Goal: Communication & Community: Answer question/provide support

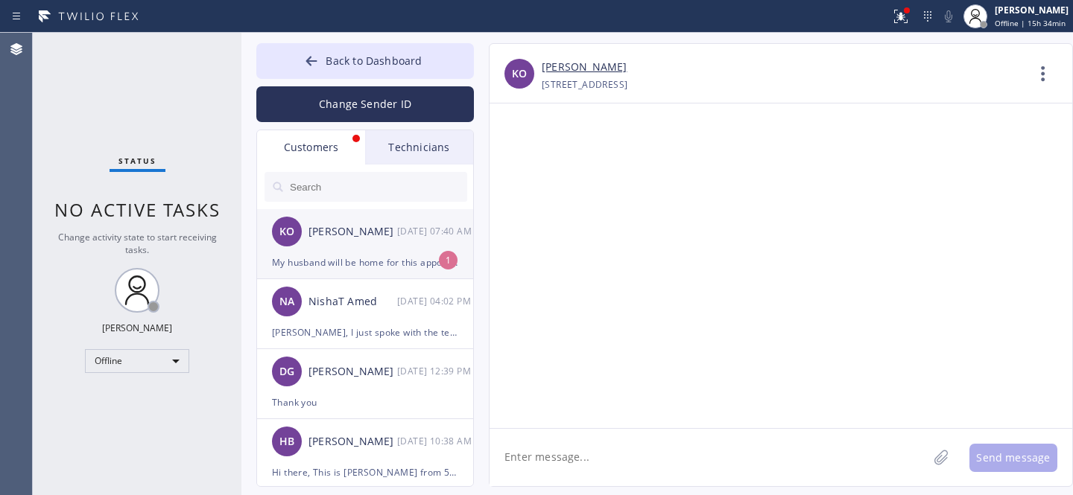
click at [381, 252] on div "[PERSON_NAME] [DATE] 07:40 AM" at bounding box center [365, 231] width 217 height 45
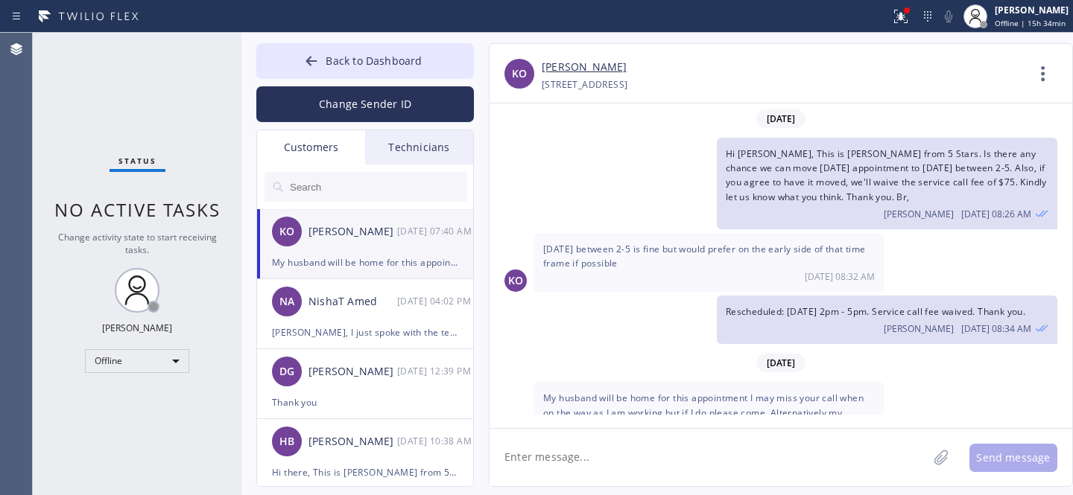
scroll to position [42, 0]
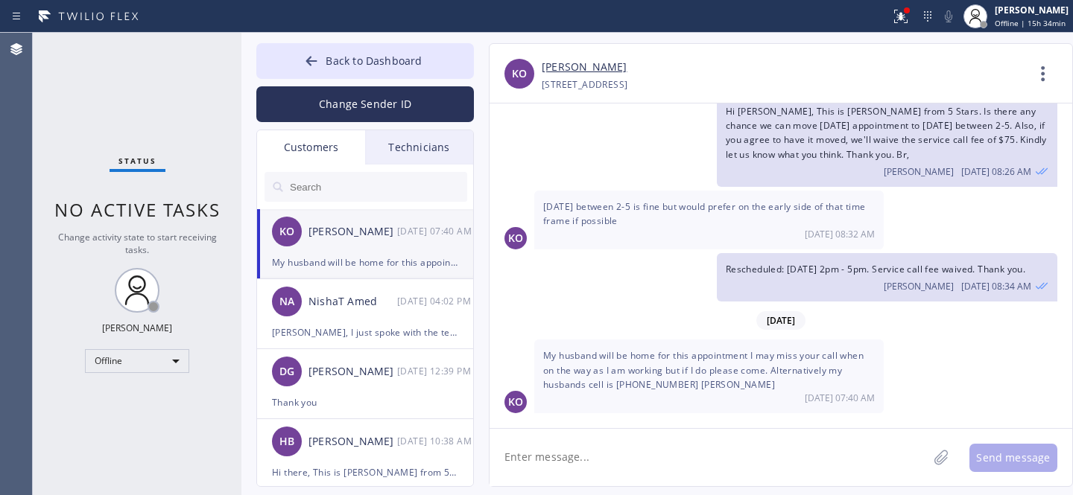
click at [646, 451] on textarea at bounding box center [708, 457] width 438 height 57
type textarea "Noted. Thank you."
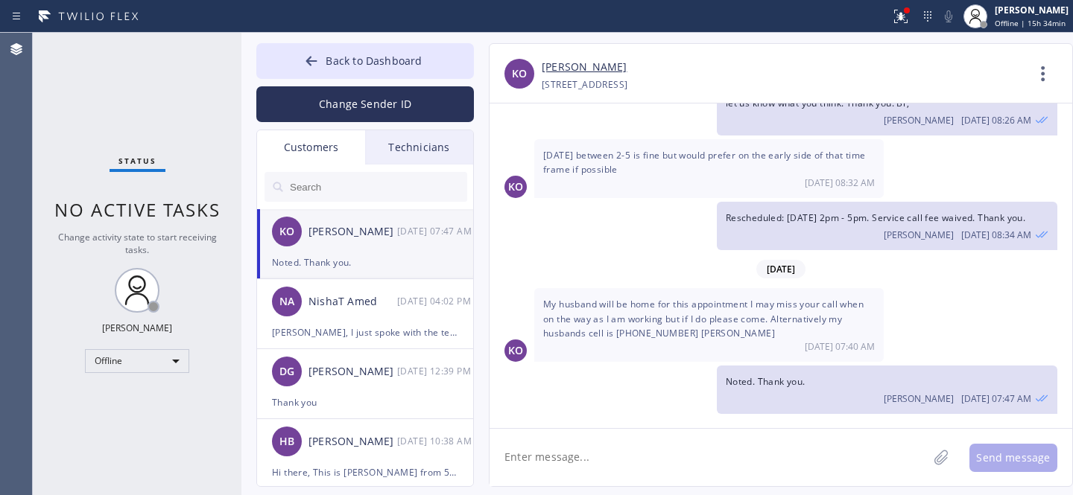
click at [573, 64] on link "[PERSON_NAME]" at bounding box center [583, 67] width 85 height 17
click at [641, 324] on div "My husband will be home for this appointment I may miss your call when on the w…" at bounding box center [708, 325] width 349 height 74
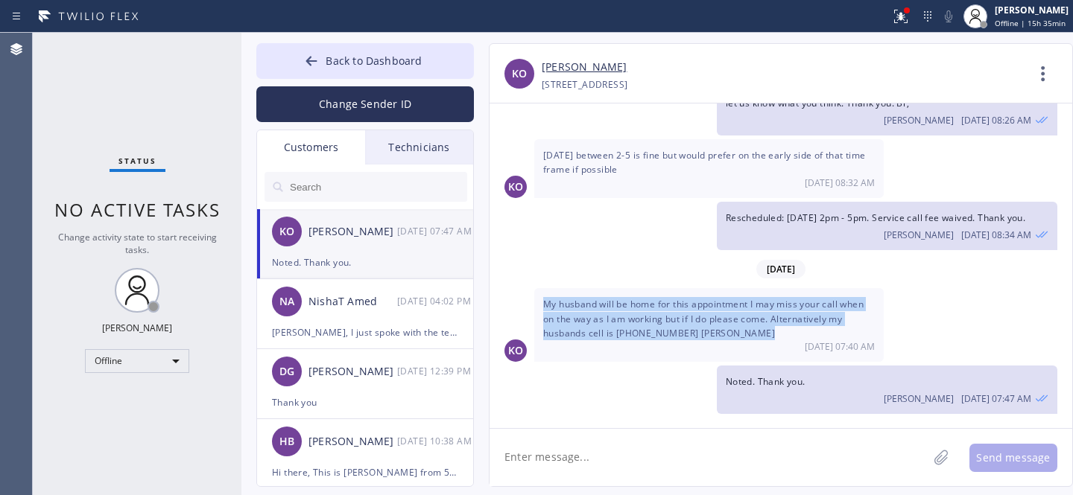
click at [641, 324] on div "My husband will be home for this appointment I may miss your call when on the w…" at bounding box center [708, 325] width 349 height 74
copy span "My husband will be home for this appointment I may miss your call when on the w…"
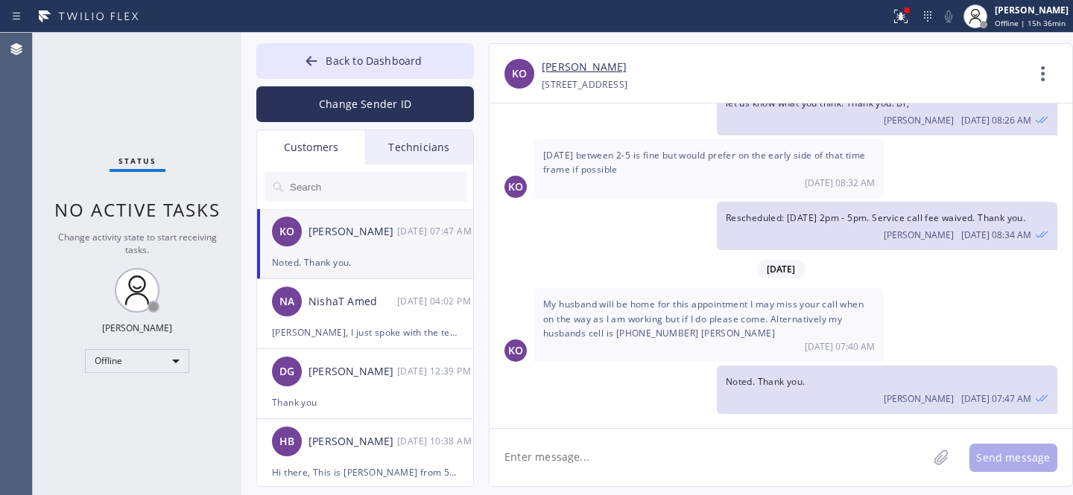
click at [338, 218] on div "KO [PERSON_NAME] [DATE] 07:47 AM" at bounding box center [365, 231] width 217 height 45
click at [359, 54] on span "Back to Dashboard" at bounding box center [373, 61] width 96 height 14
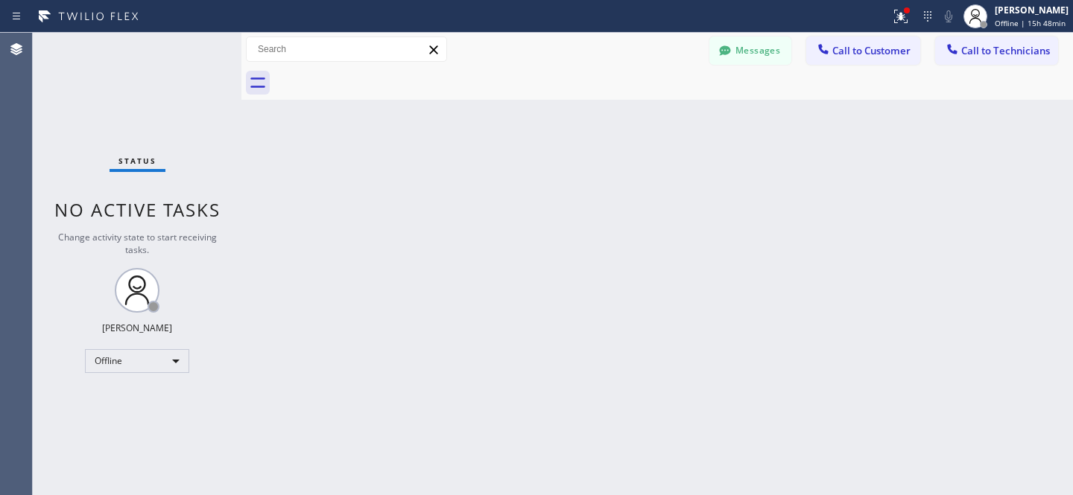
click at [735, 45] on button "Messages" at bounding box center [750, 50] width 82 height 28
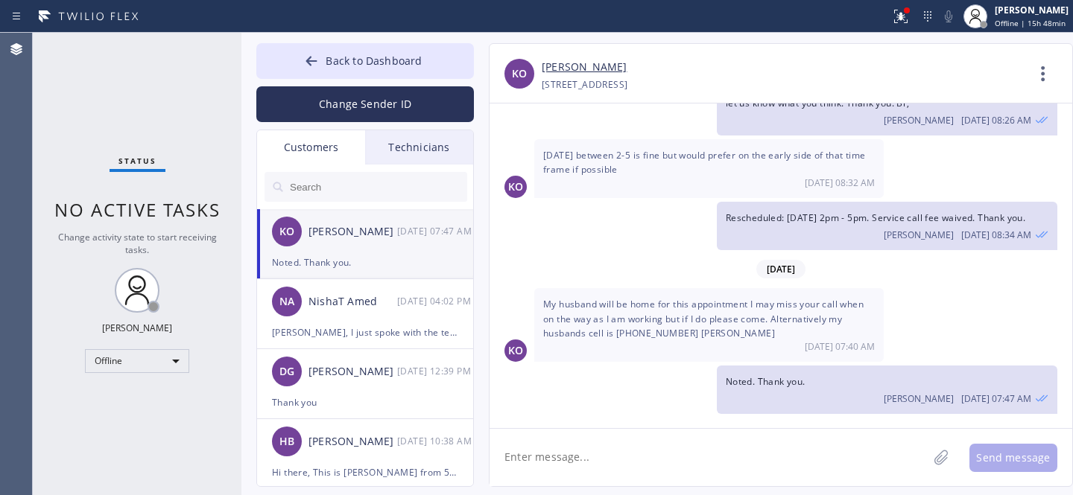
click at [342, 191] on input "text" at bounding box center [377, 187] width 179 height 30
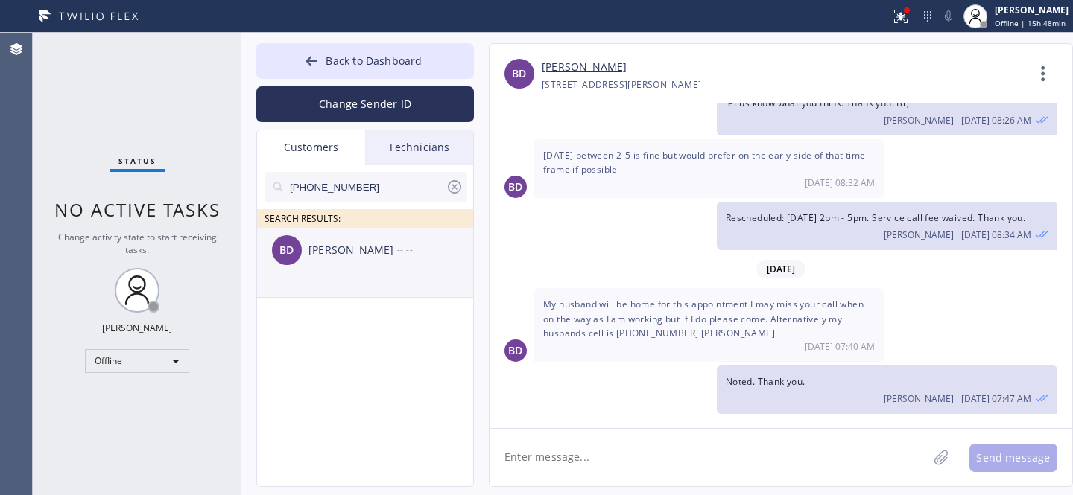
click at [329, 264] on div "BD [PERSON_NAME] --:--" at bounding box center [365, 250] width 217 height 45
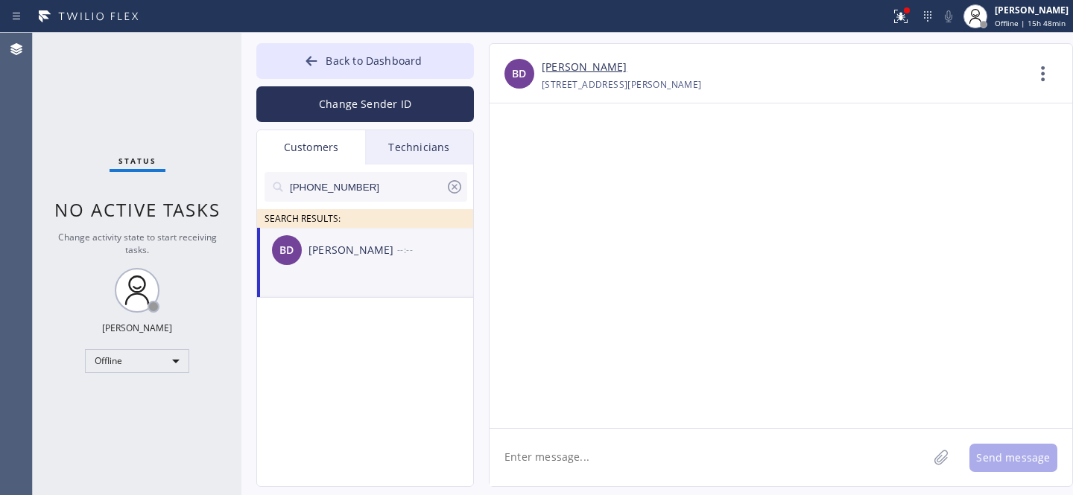
scroll to position [0, 0]
click at [586, 453] on textarea at bounding box center [708, 457] width 438 height 57
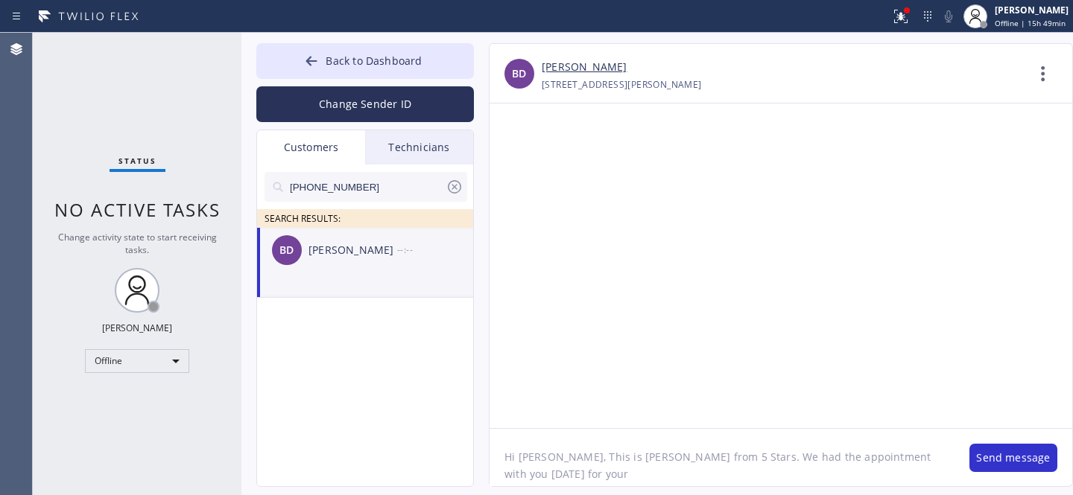
paste textarea "Sub Zero"
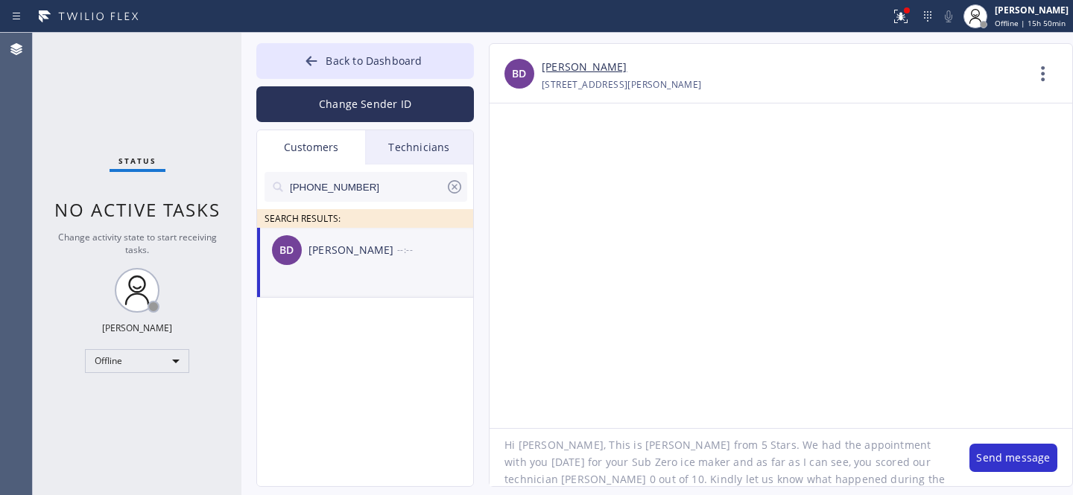
type textarea "Hi [PERSON_NAME], This is [PERSON_NAME] from 5 Stars. We had the appointment wi…"
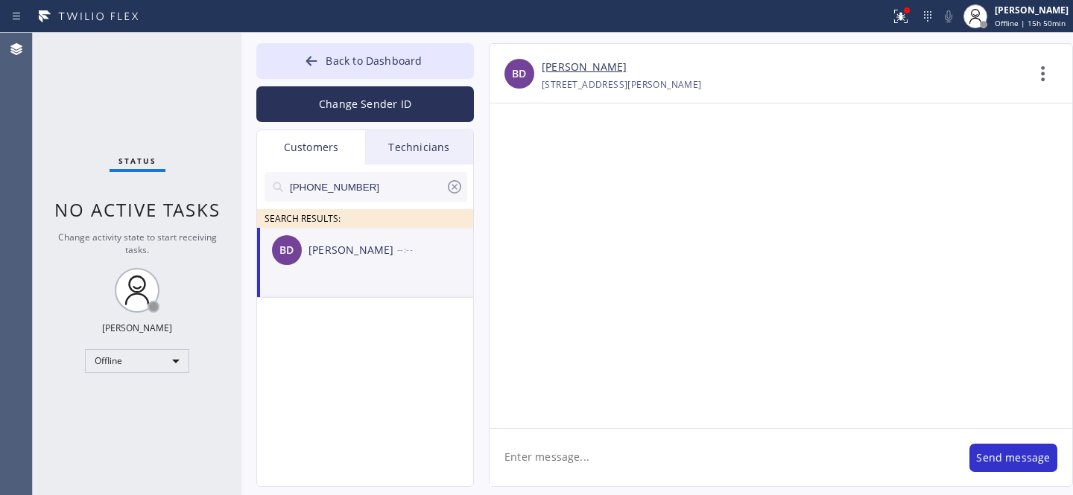
scroll to position [0, 0]
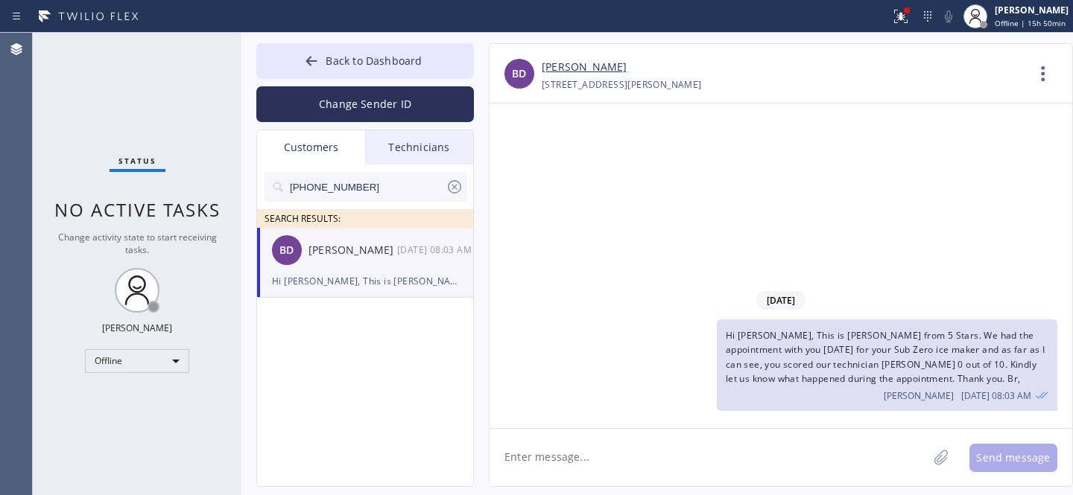
click at [454, 184] on icon at bounding box center [454, 187] width 18 height 18
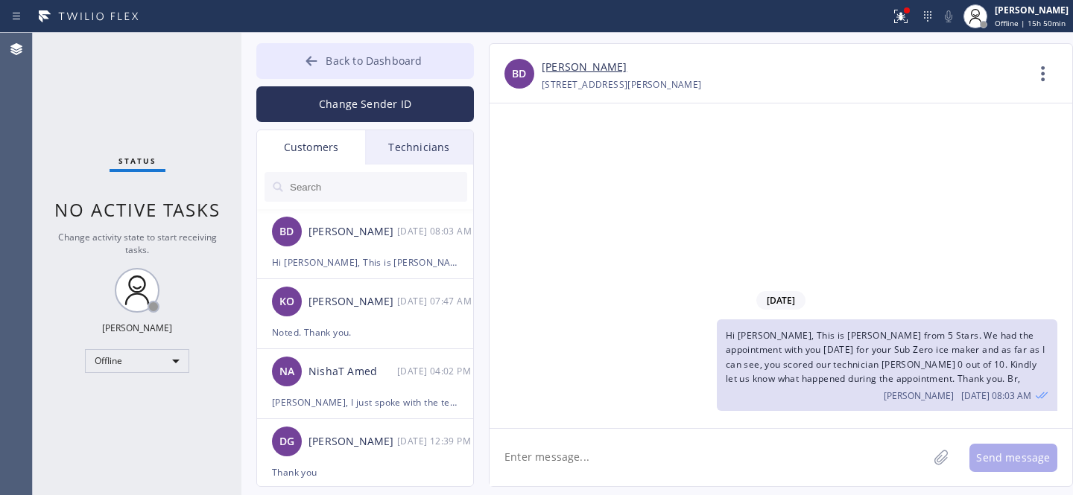
click at [333, 67] on span "Back to Dashboard" at bounding box center [373, 61] width 96 height 14
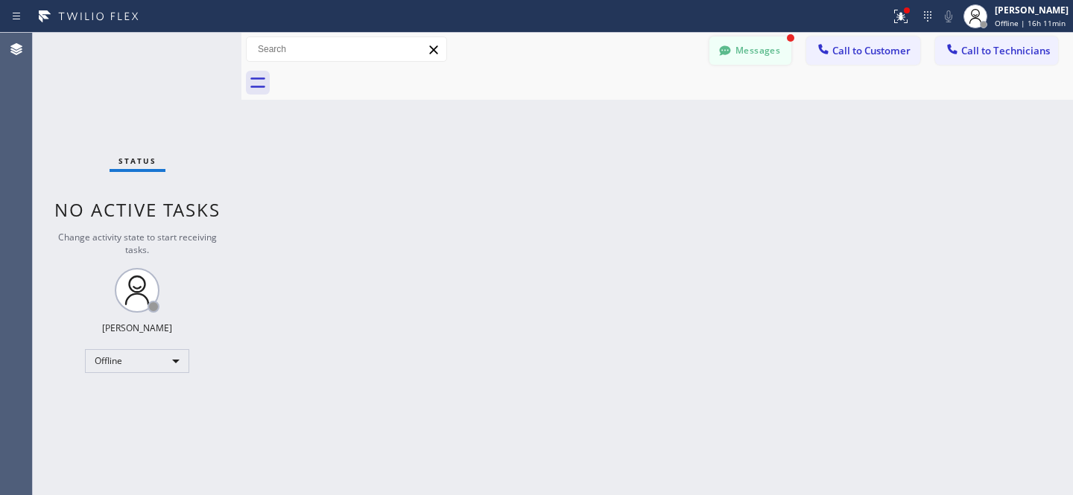
click at [754, 60] on button "Messages" at bounding box center [750, 50] width 82 height 28
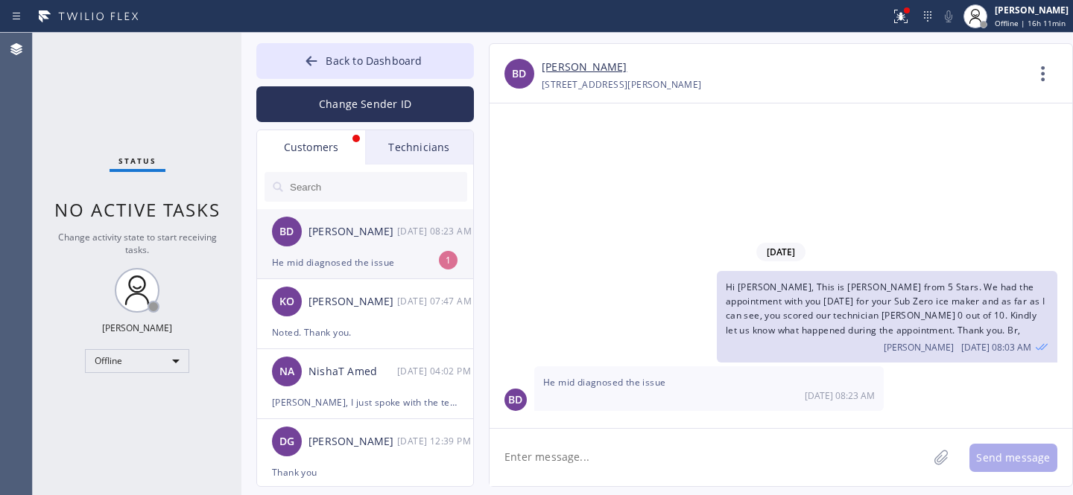
click at [378, 262] on div "He mid diagnosed the issue" at bounding box center [365, 262] width 186 height 17
click at [662, 454] on textarea at bounding box center [708, 457] width 438 height 57
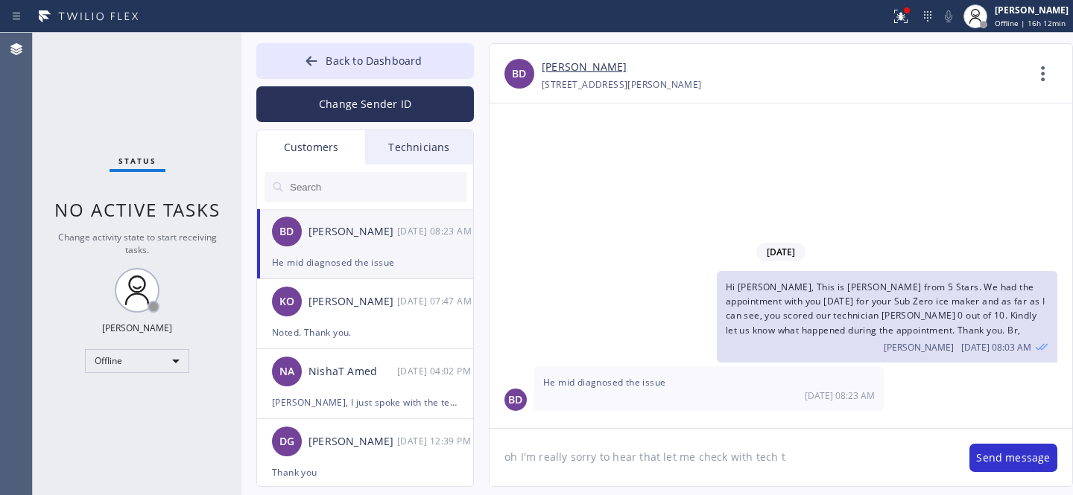
type textarea "oh I'm really sorry to hear that let me check with tech"
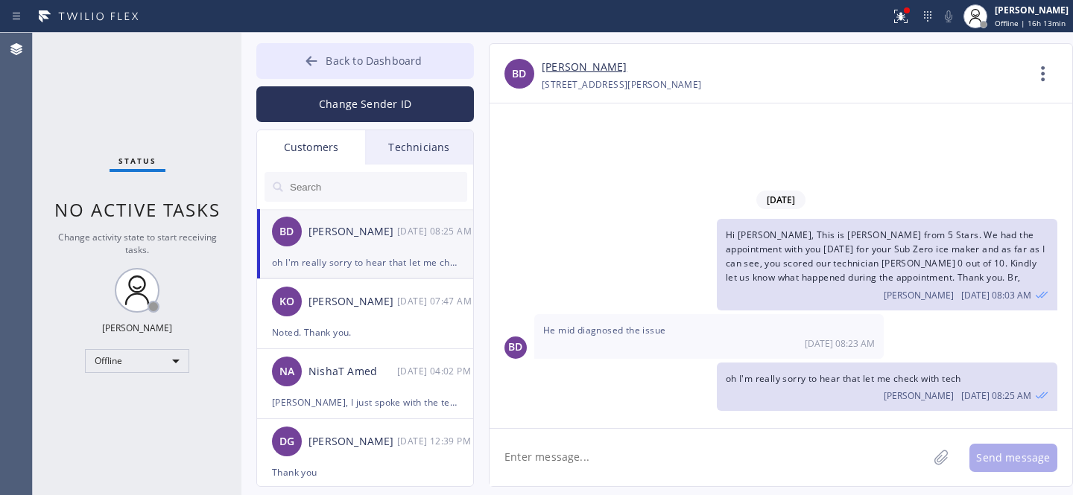
click at [328, 62] on span "Back to Dashboard" at bounding box center [373, 61] width 96 height 14
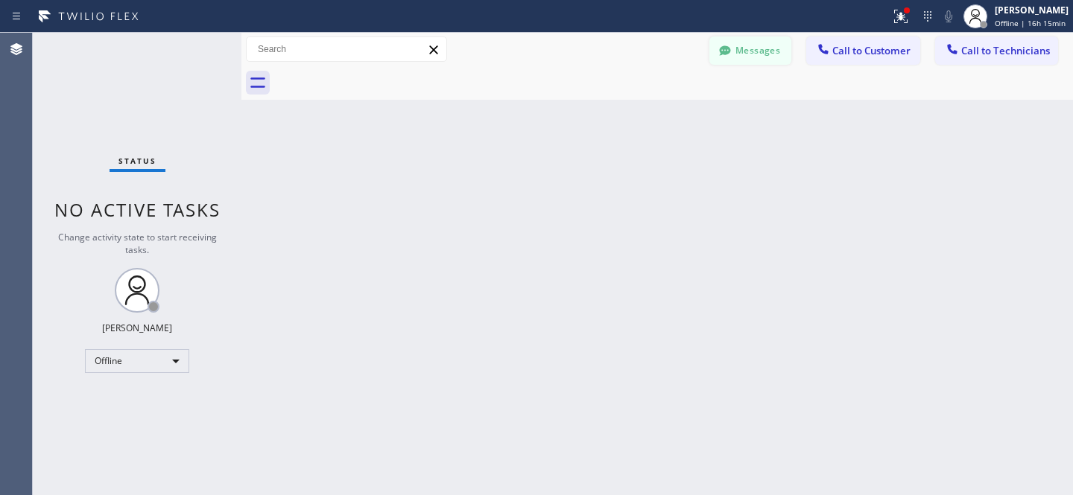
click at [743, 50] on button "Messages" at bounding box center [750, 50] width 82 height 28
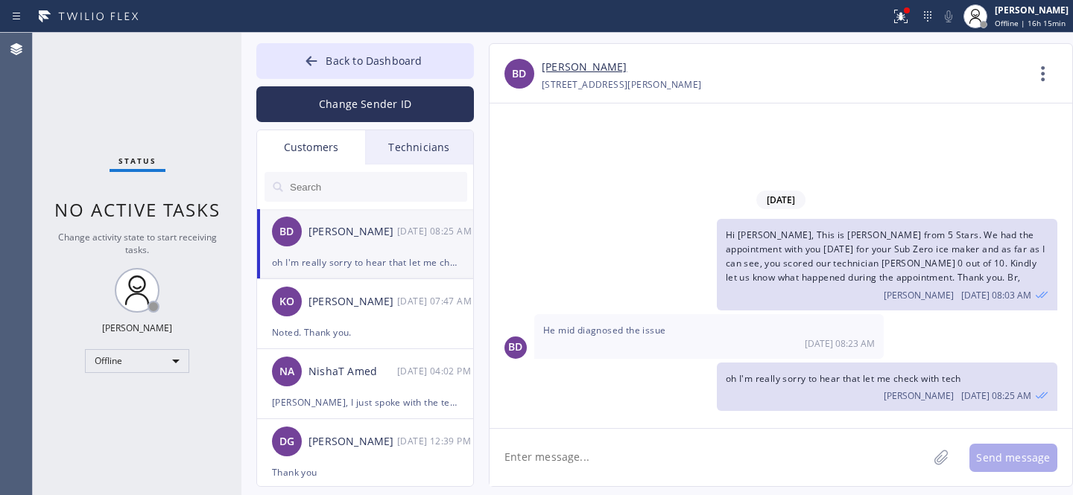
click at [617, 448] on textarea at bounding box center [708, 457] width 438 height 57
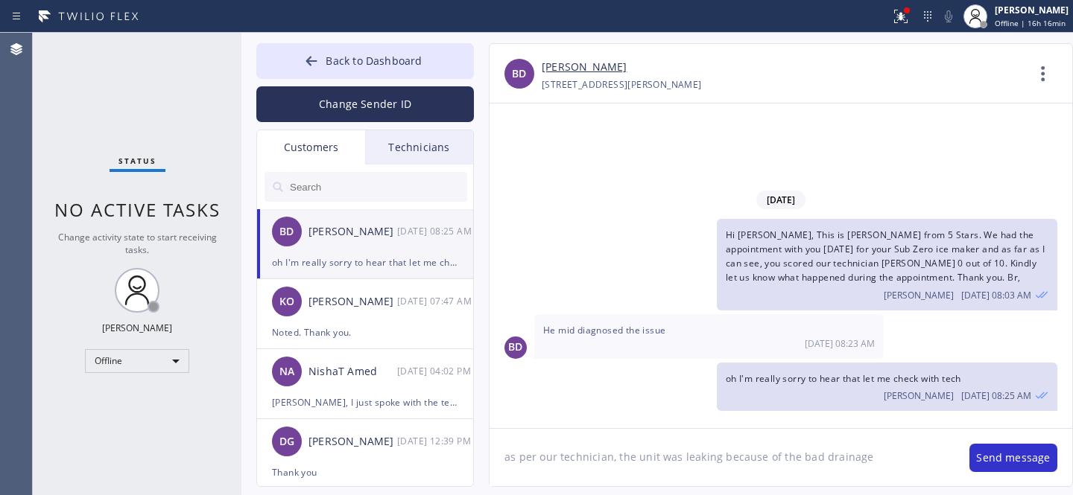
type textarea "as per our technician, the unit was leaking because of the bad drainage"
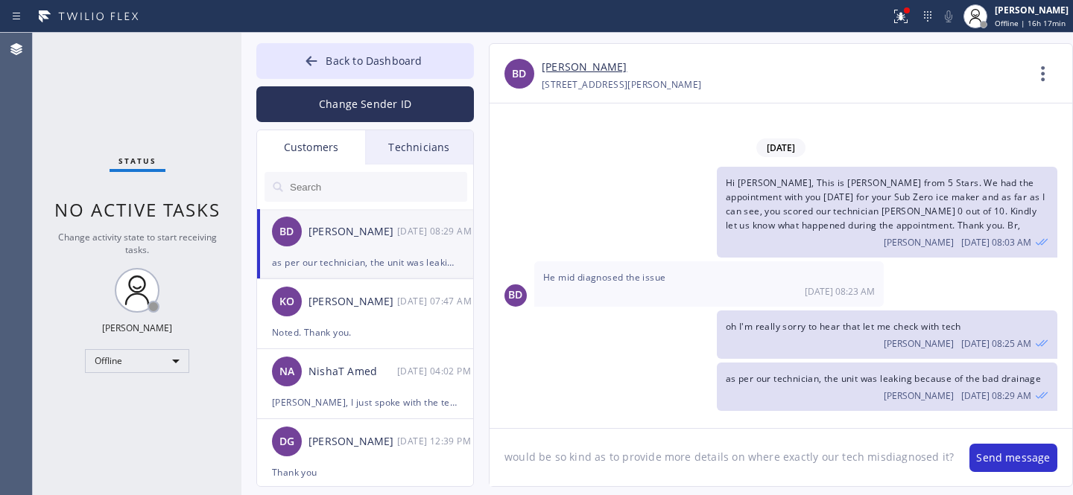
click at [512, 458] on textarea "would be so kind as to provide more details on where exactly our tech misdiagno…" at bounding box center [721, 457] width 465 height 57
click at [754, 461] on textarea "Would be so kind as to provide more details on where exactly our tech misdiagno…" at bounding box center [721, 457] width 465 height 57
click at [846, 460] on textarea "Would be so kind as to provide more details on what exactly our tech misdiagnos…" at bounding box center [721, 457] width 465 height 57
click at [510, 473] on textarea "Would be so kind as to provide more details on what exactly our technician misd…" at bounding box center [721, 457] width 465 height 57
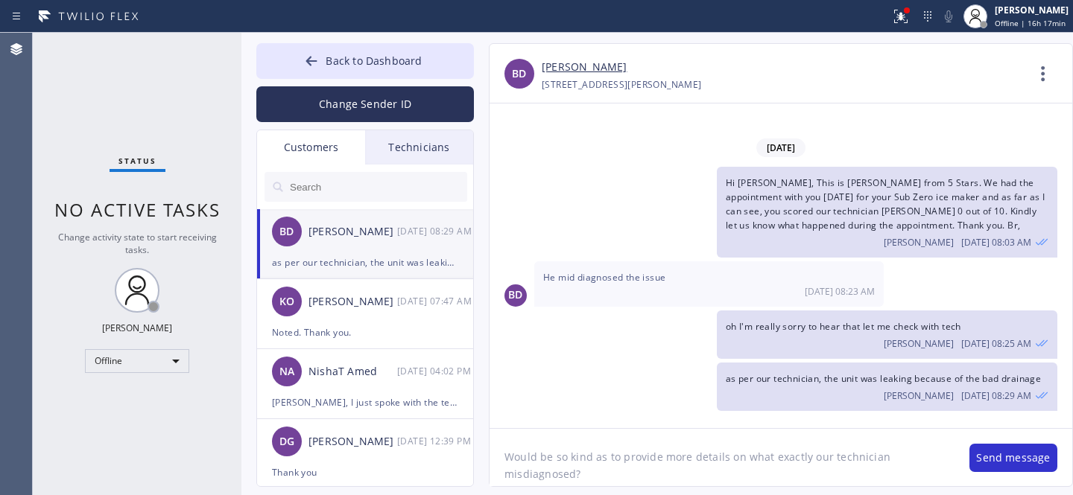
click at [818, 469] on textarea "Would be so kind as to provide more details on what exactly our technician misd…" at bounding box center [721, 457] width 465 height 57
type textarea "Would be so kind as to provide more details on what exactly our technician misd…"
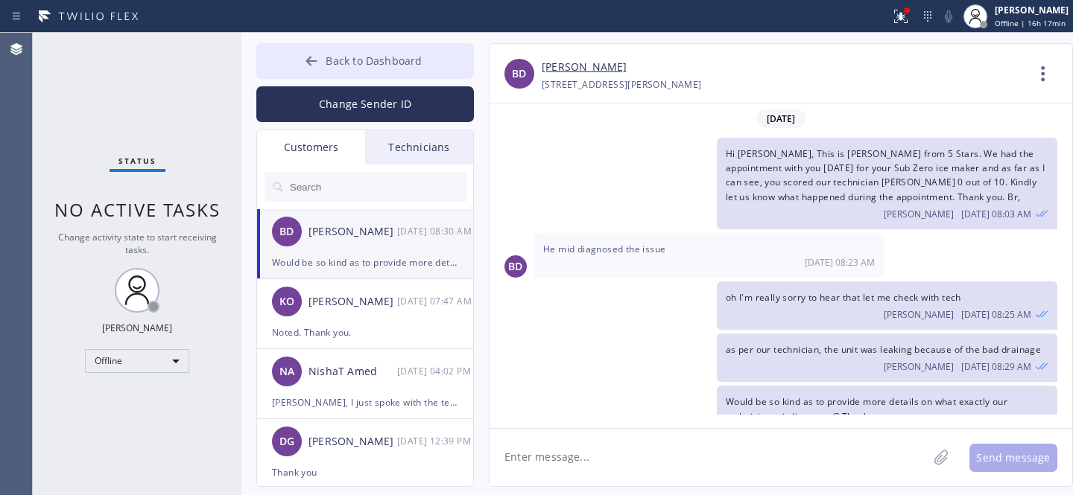
scroll to position [36, 0]
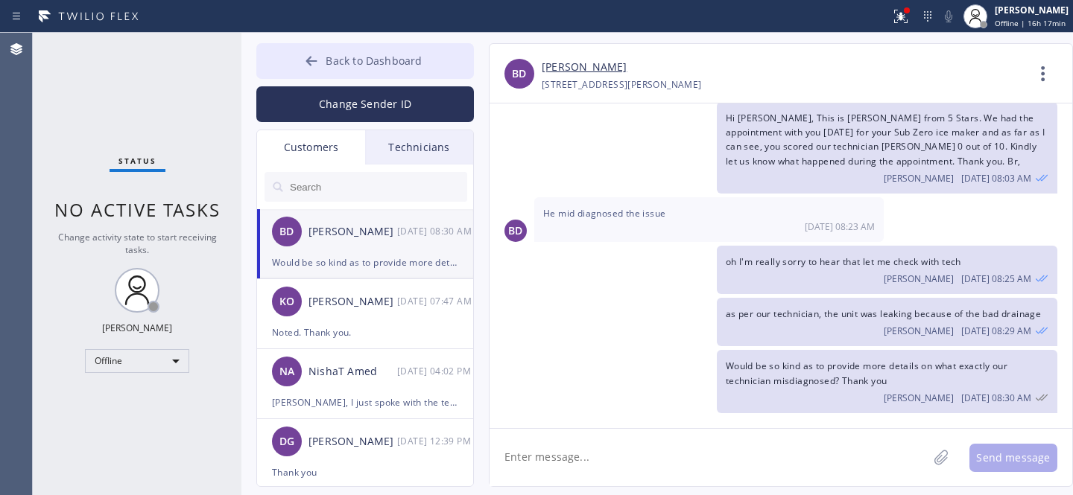
click at [336, 59] on span "Back to Dashboard" at bounding box center [373, 61] width 96 height 14
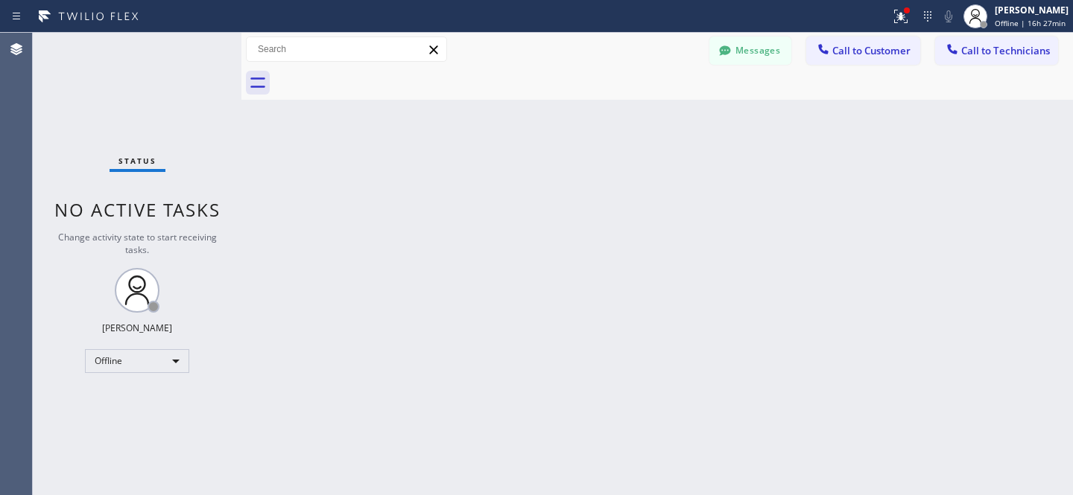
click at [758, 54] on button "Messages" at bounding box center [750, 50] width 82 height 28
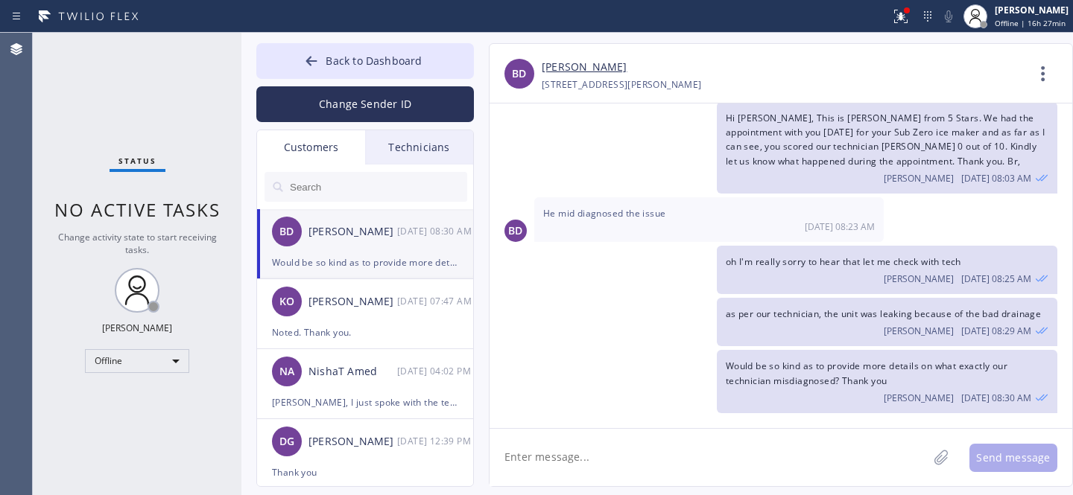
click at [324, 191] on input "text" at bounding box center [377, 187] width 179 height 30
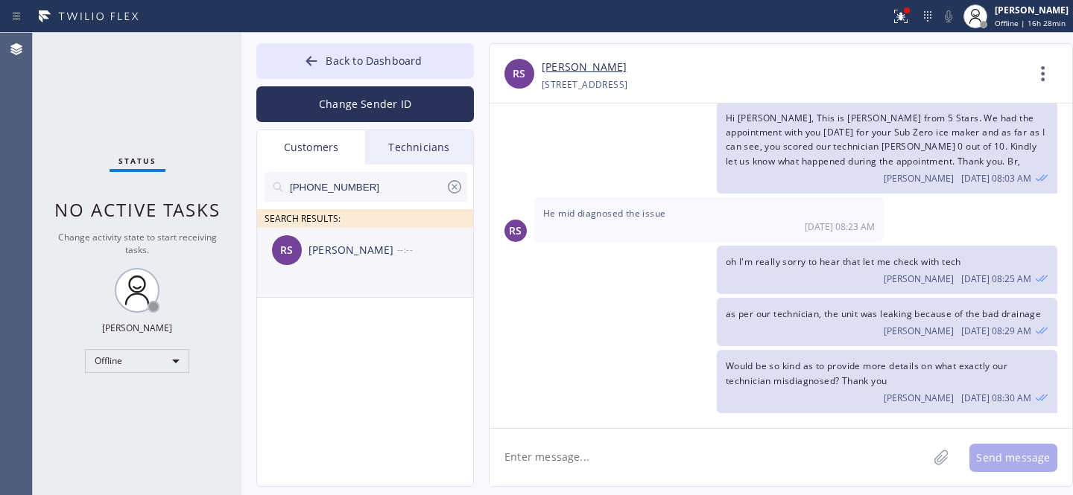
click at [324, 259] on div "RS [PERSON_NAME] --:--" at bounding box center [365, 250] width 217 height 45
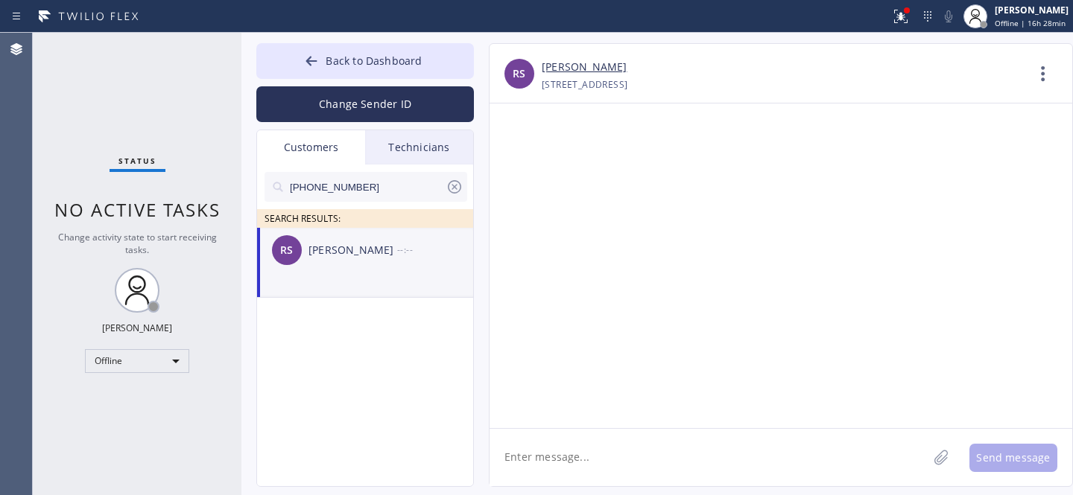
scroll to position [0, 0]
drag, startPoint x: 582, startPoint y: 446, endPoint x: 594, endPoint y: 408, distance: 39.8
click at [582, 447] on textarea at bounding box center [708, 457] width 438 height 57
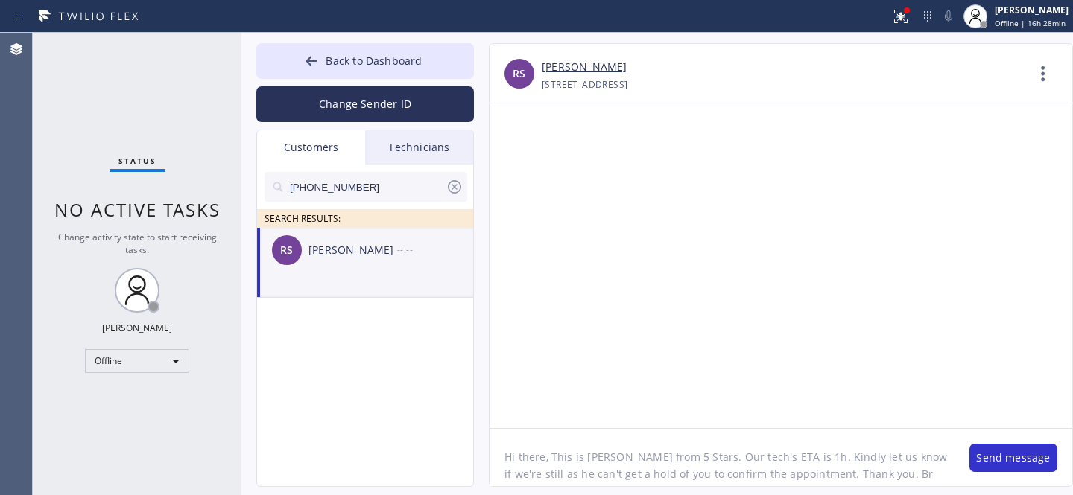
type textarea "Hi there, This is [PERSON_NAME] from 5 Stars. Our tech's ETA is 1h. Kindly let …"
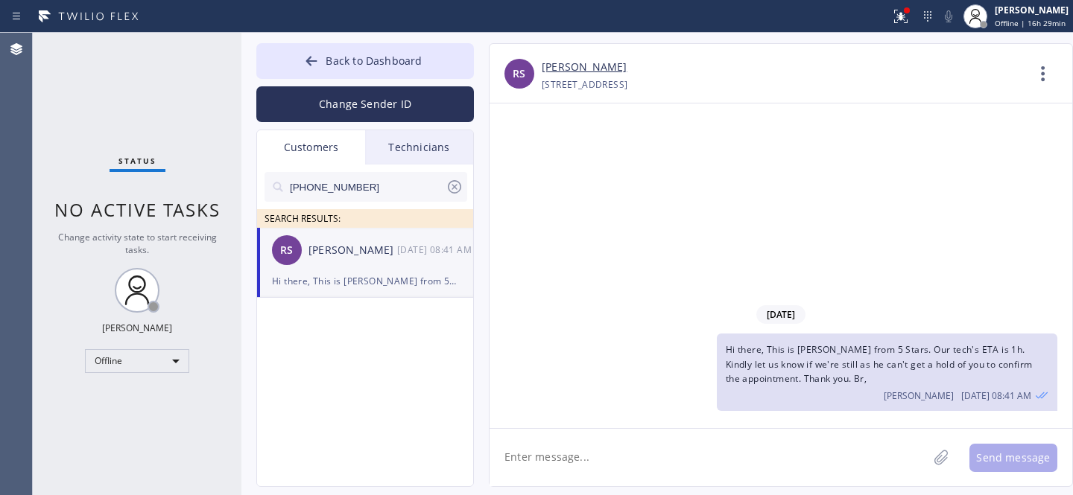
click at [454, 189] on icon at bounding box center [454, 187] width 18 height 18
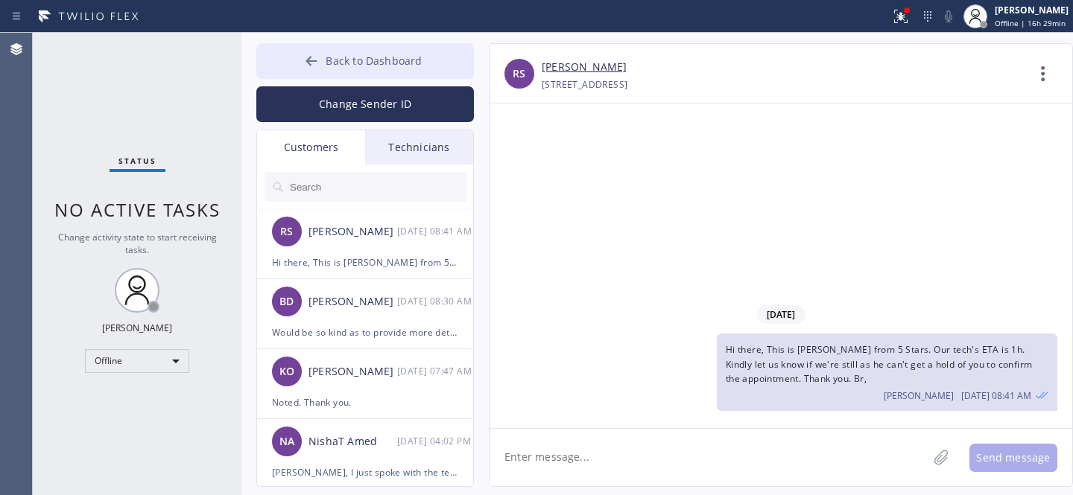
click at [373, 61] on span "Back to Dashboard" at bounding box center [373, 61] width 96 height 14
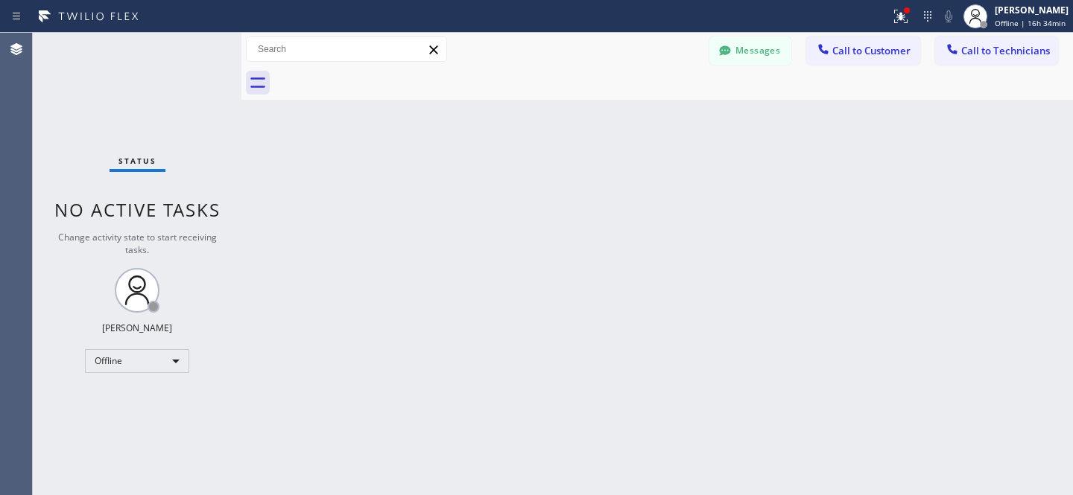
drag, startPoint x: 740, startPoint y: 59, endPoint x: 349, endPoint y: 250, distance: 435.4
click at [740, 58] on button "Messages" at bounding box center [750, 50] width 82 height 28
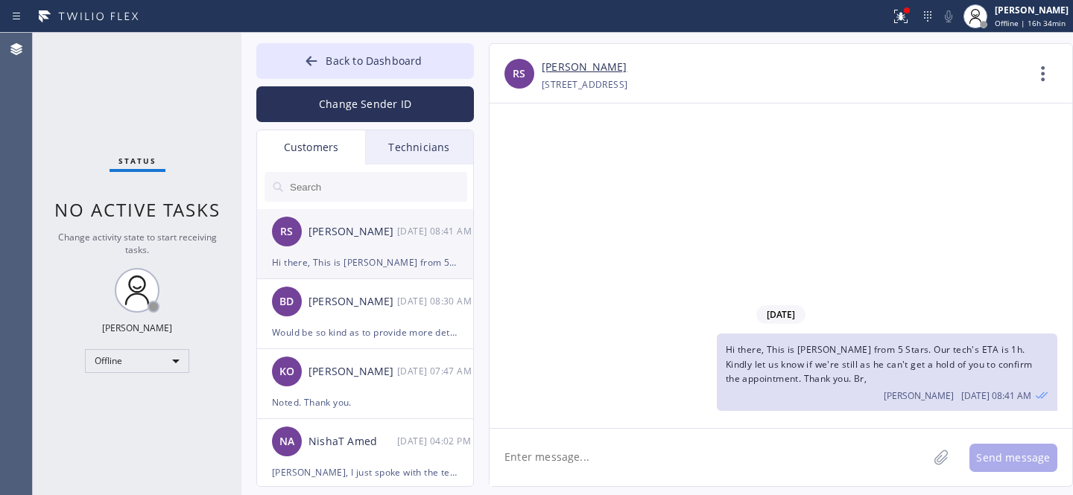
click at [349, 248] on div "RS [PERSON_NAME] [DATE] 08:41 AM" at bounding box center [365, 231] width 217 height 45
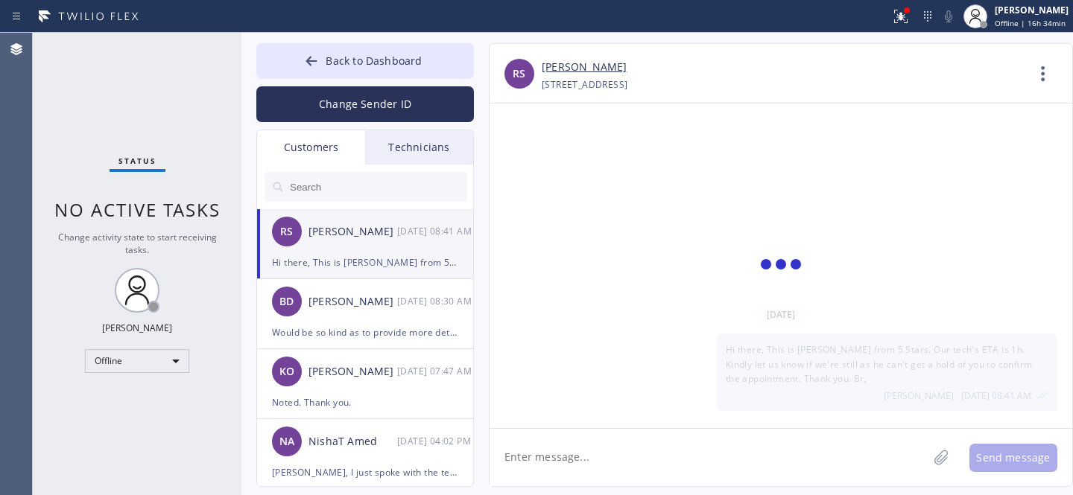
click at [668, 459] on textarea at bounding box center [708, 457] width 438 height 57
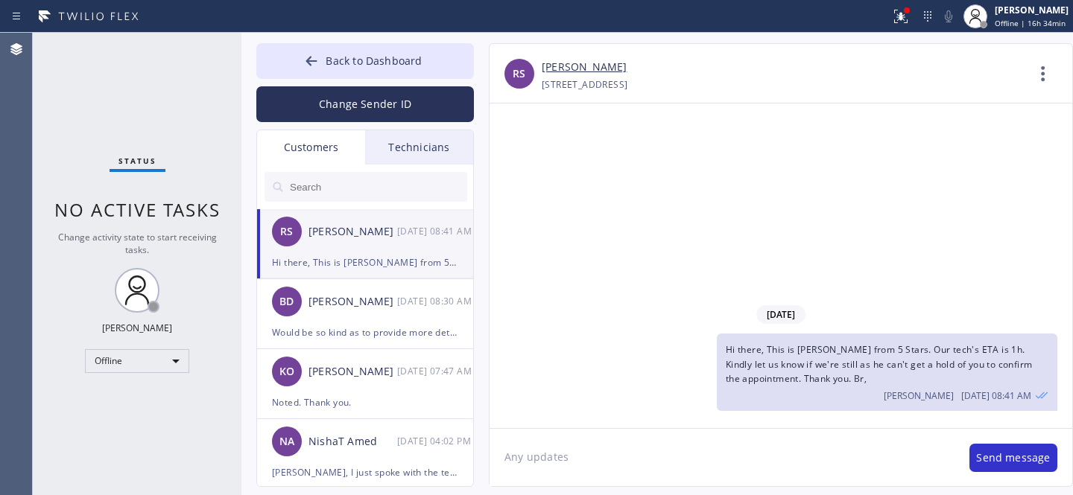
type textarea "Any updates?"
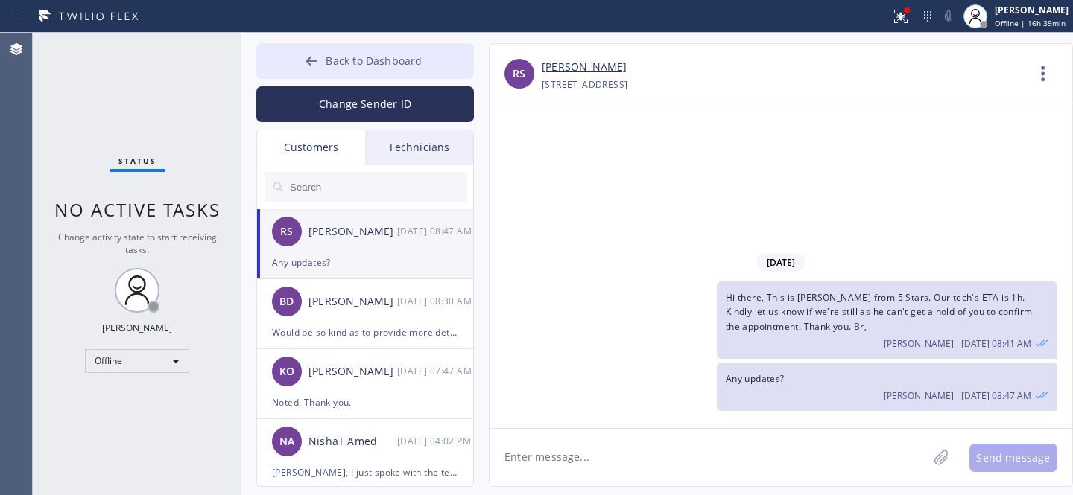
click at [368, 71] on button "Back to Dashboard" at bounding box center [364, 61] width 217 height 36
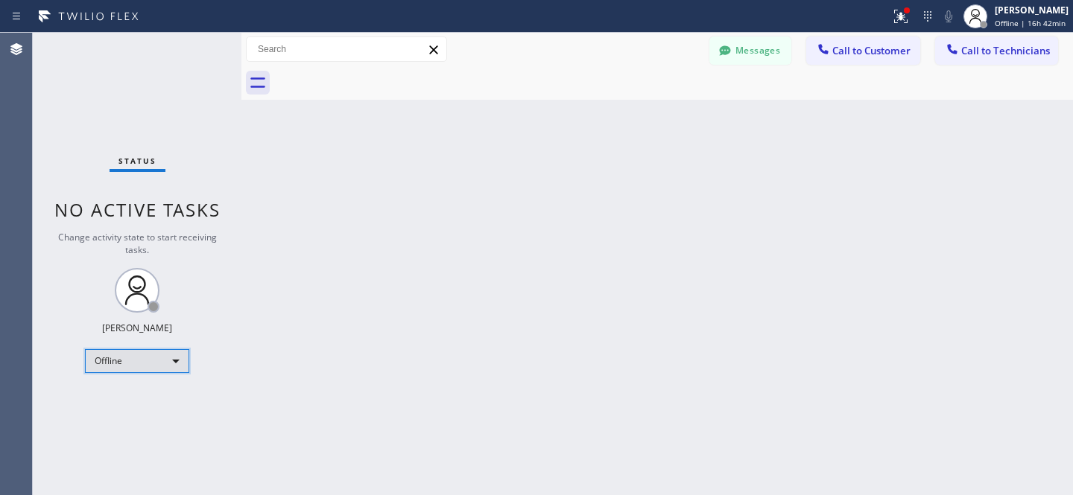
click at [137, 363] on div "Offline" at bounding box center [137, 361] width 104 height 24
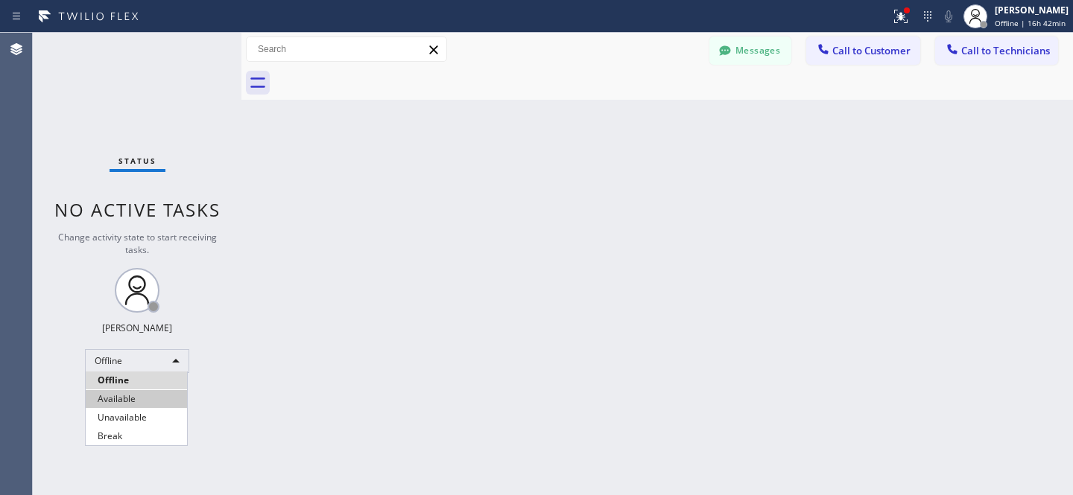
click at [121, 395] on li "Available" at bounding box center [136, 399] width 101 height 18
click at [751, 51] on button "Messages" at bounding box center [750, 50] width 82 height 28
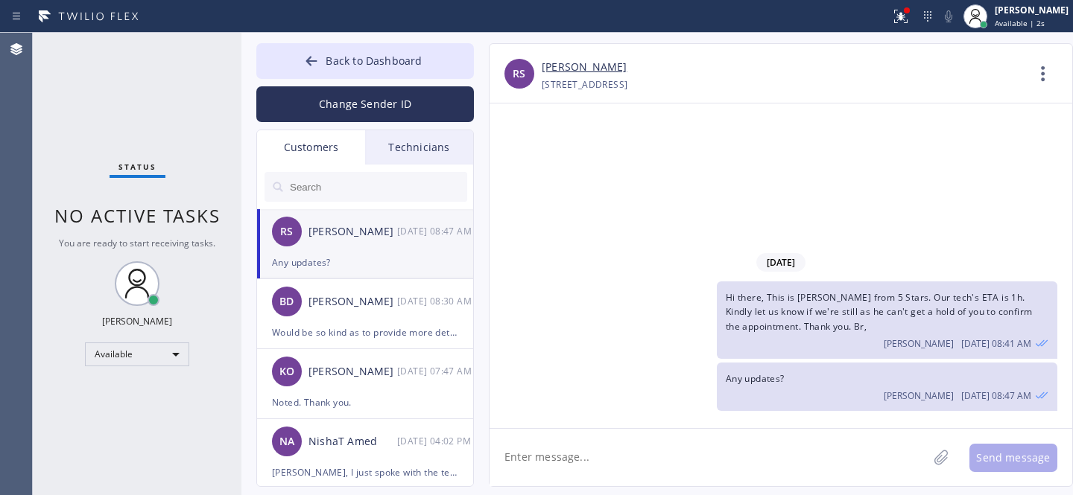
click at [563, 76] on div "[STREET_ADDRESS]" at bounding box center [584, 84] width 86 height 17
click at [548, 63] on link "[PERSON_NAME]" at bounding box center [583, 67] width 85 height 17
click at [339, 57] on span "Back to Dashboard" at bounding box center [373, 61] width 96 height 14
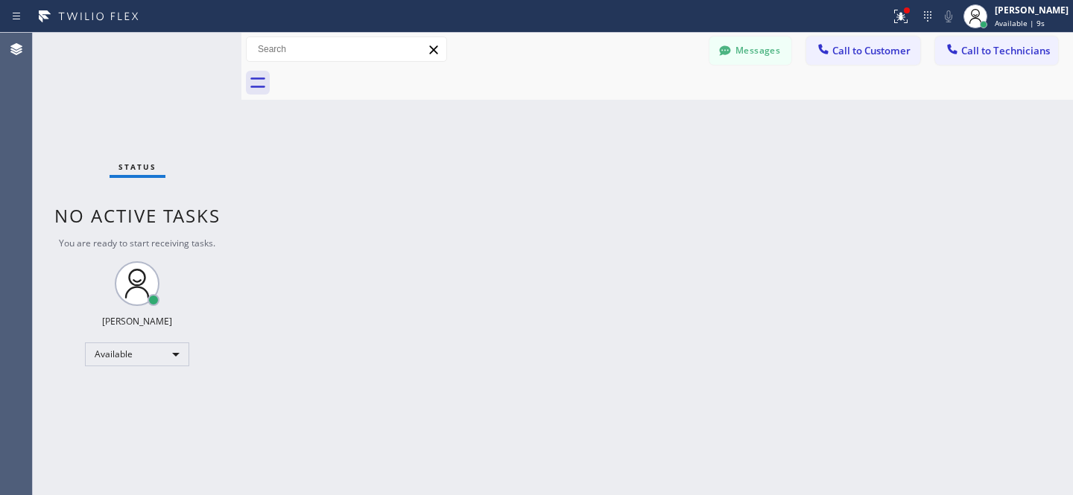
drag, startPoint x: 892, startPoint y: 45, endPoint x: 643, endPoint y: 141, distance: 267.1
click at [892, 46] on span "Call to Customer" at bounding box center [871, 50] width 78 height 13
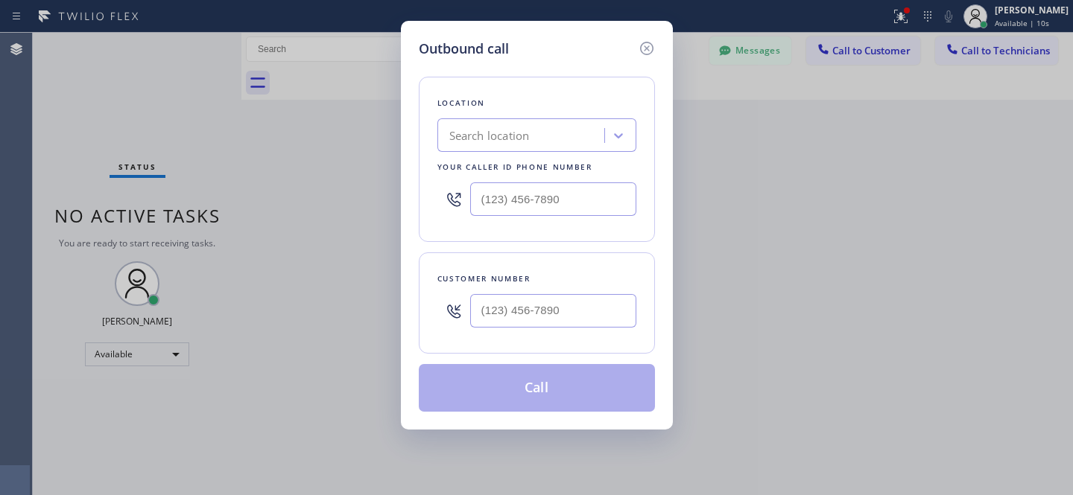
click at [653, 47] on icon at bounding box center [647, 48] width 18 height 18
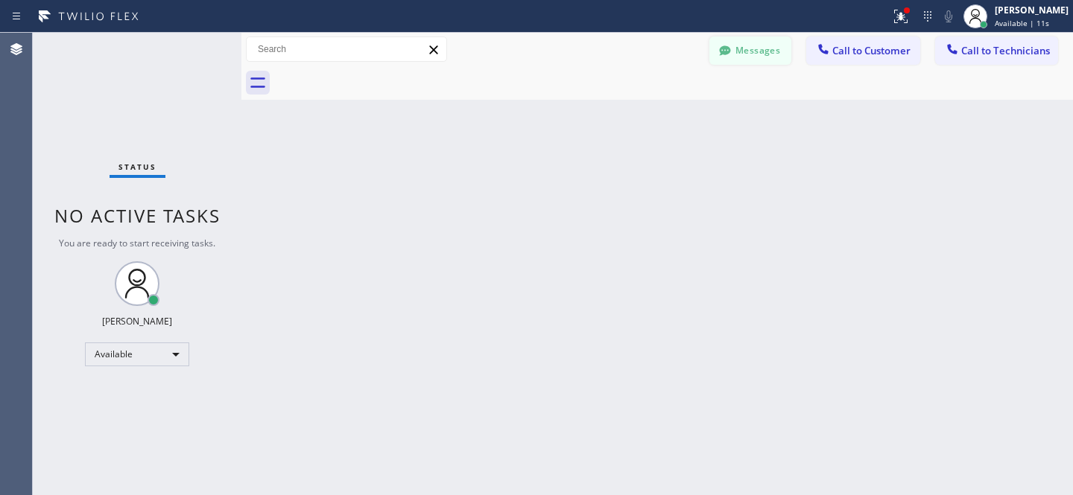
drag, startPoint x: 651, startPoint y: 48, endPoint x: 748, endPoint y: 54, distance: 97.1
click at [651, 48] on div "Messages Call to Customer Call to Technicians Outbound call Location Search loc…" at bounding box center [656, 49] width 831 height 26
click at [875, 55] on span "Call to Customer" at bounding box center [871, 50] width 78 height 13
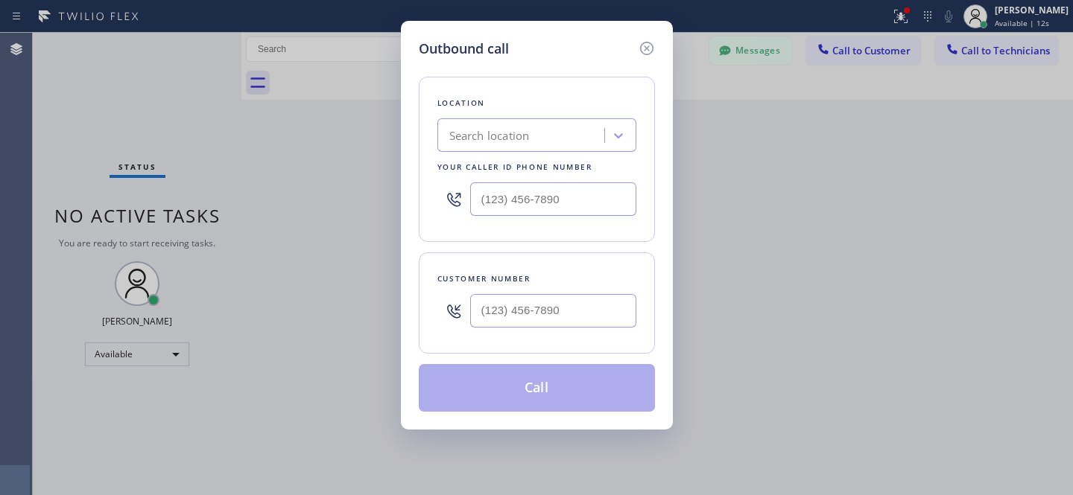
click at [527, 151] on div "Search location" at bounding box center [536, 135] width 199 height 34
paste input "Home Alliance"
type input "Home Alliance"
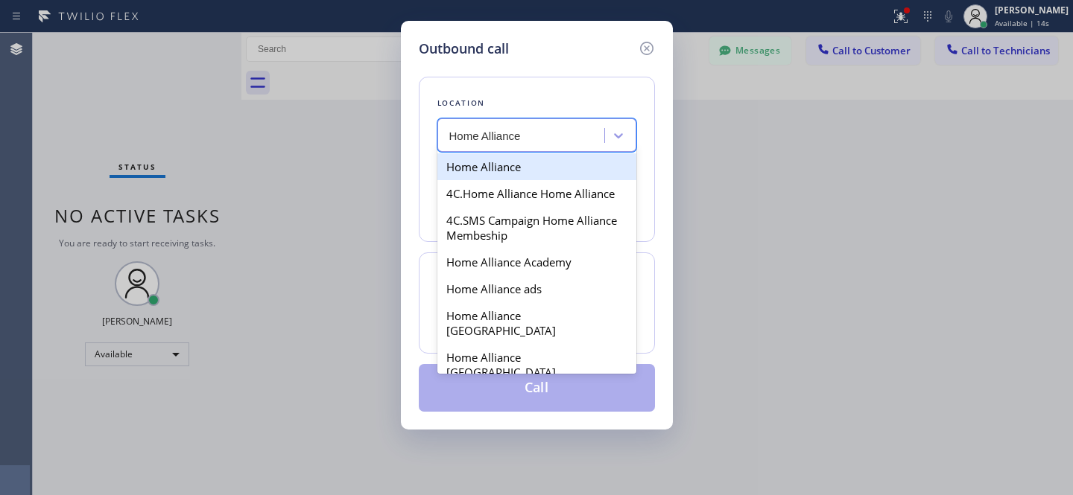
click at [477, 165] on div "Home Alliance" at bounding box center [536, 166] width 199 height 27
type input "[PHONE_NUMBER]"
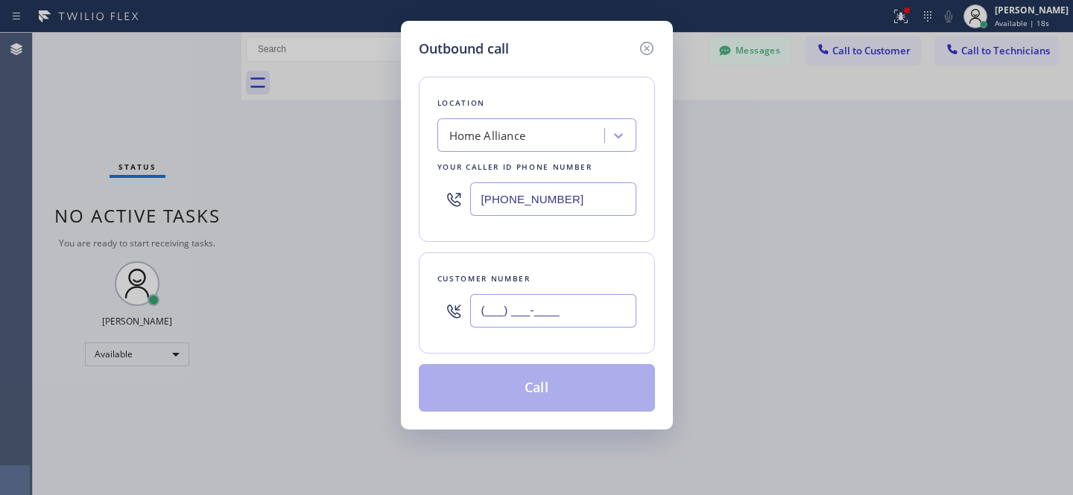
drag, startPoint x: 562, startPoint y: 305, endPoint x: 573, endPoint y: 307, distance: 10.7
click at [565, 306] on input "(___) ___-____" at bounding box center [553, 311] width 166 height 34
paste input "571) 525-4647"
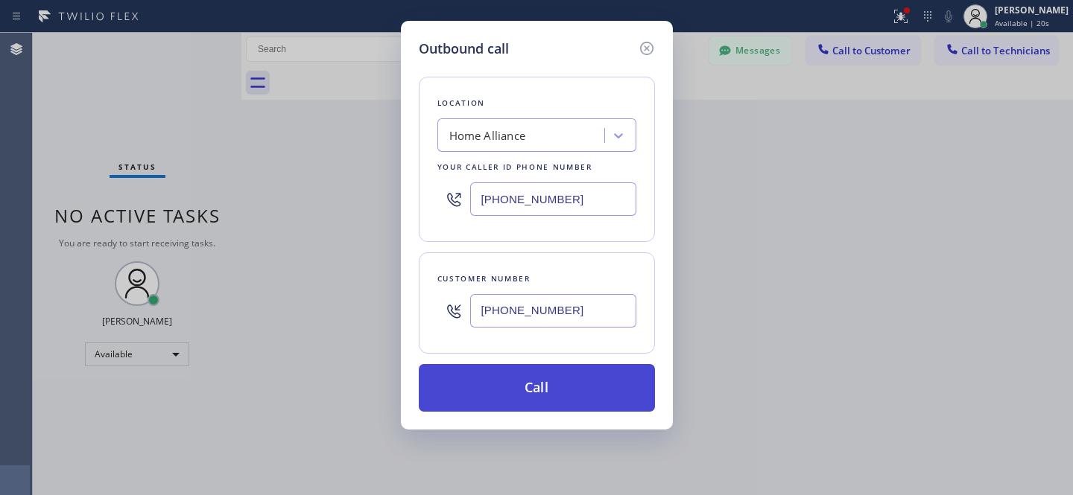
type input "[PHONE_NUMBER]"
click at [546, 390] on button "Call" at bounding box center [537, 388] width 236 height 48
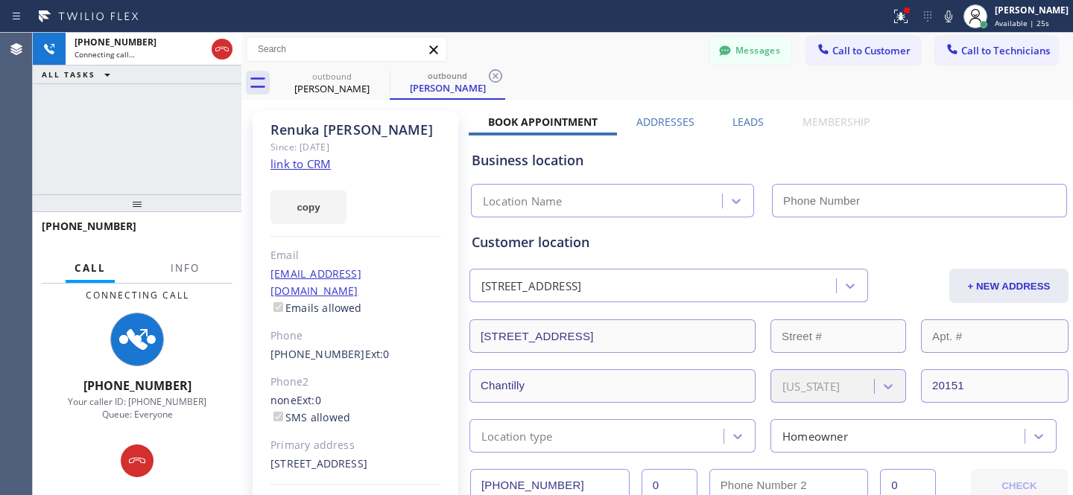
type input "[PHONE_NUMBER]"
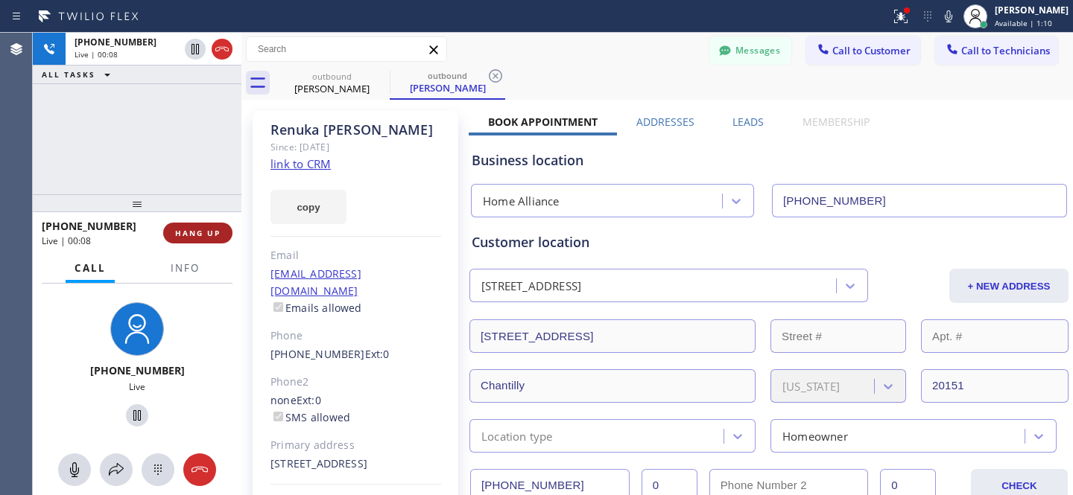
drag, startPoint x: 206, startPoint y: 231, endPoint x: 264, endPoint y: 194, distance: 68.6
click at [207, 231] on span "HANG UP" at bounding box center [197, 233] width 45 height 10
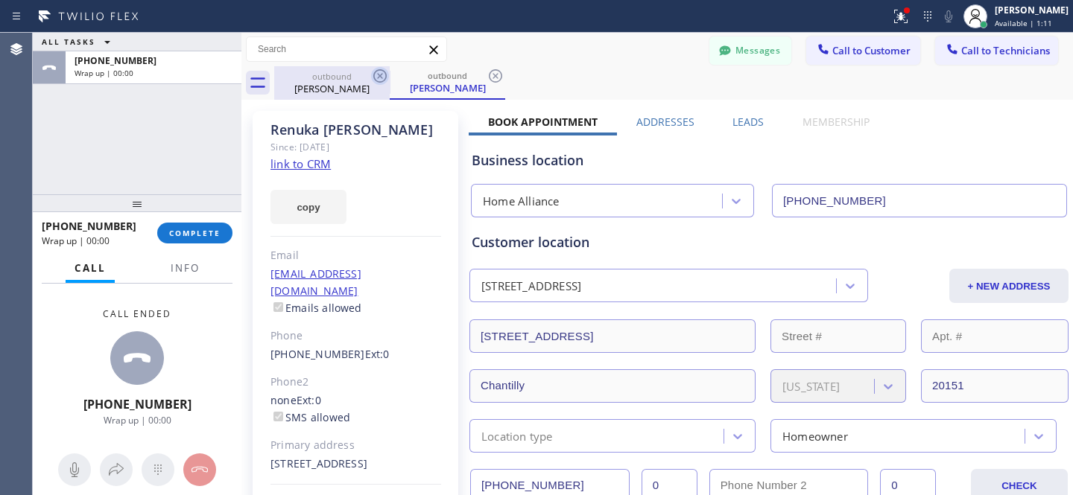
click at [378, 72] on icon at bounding box center [380, 76] width 18 height 18
click at [377, 73] on icon at bounding box center [380, 76] width 18 height 18
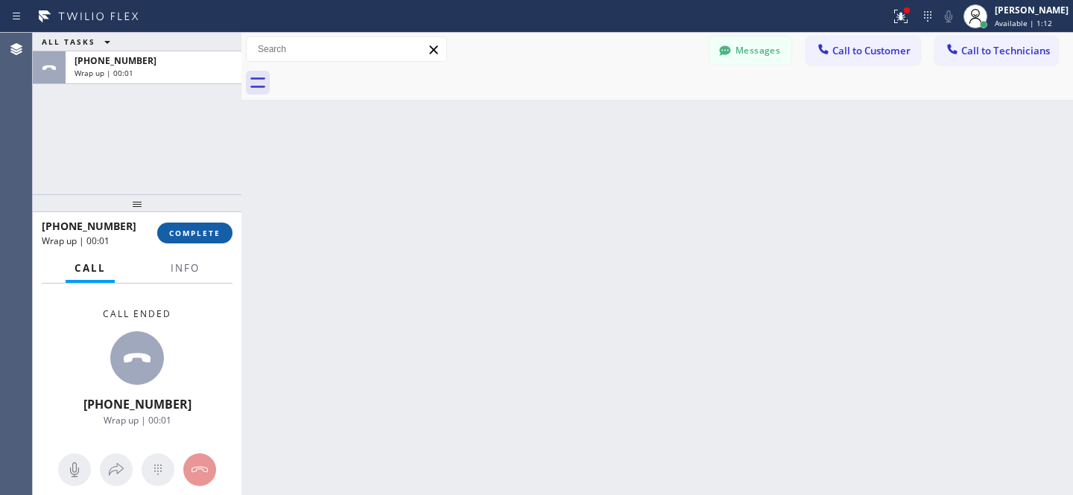
click at [201, 235] on span "COMPLETE" at bounding box center [194, 233] width 51 height 10
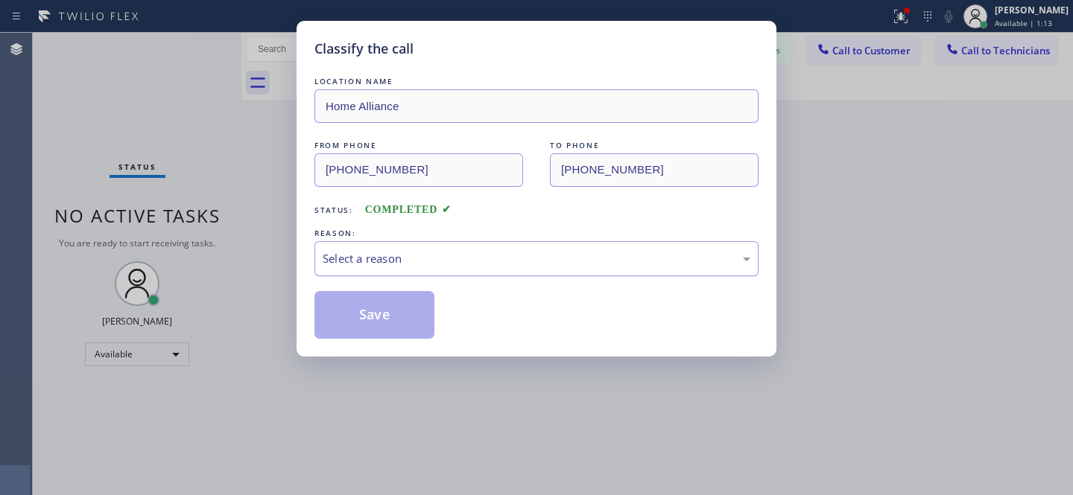
click at [392, 270] on div "Select a reason" at bounding box center [536, 258] width 444 height 35
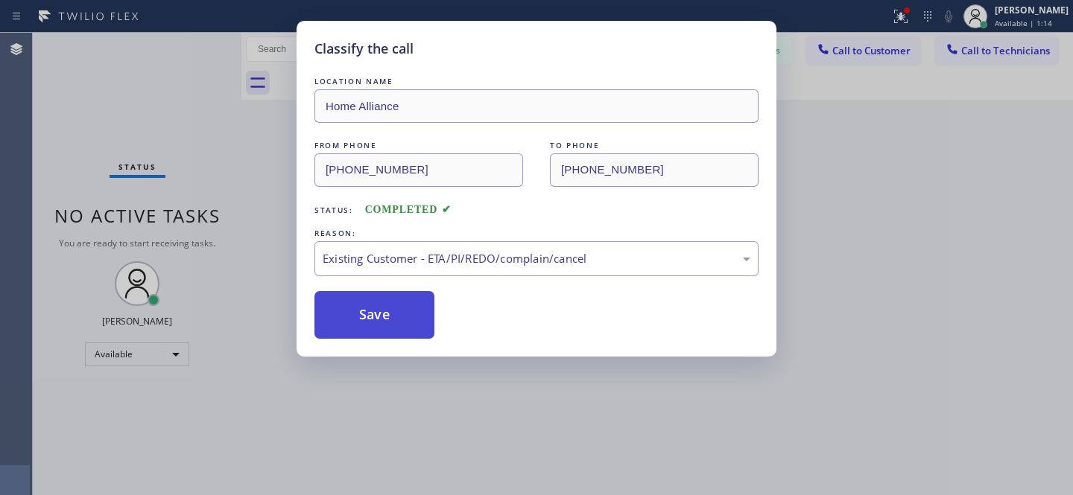
click at [381, 337] on button "Save" at bounding box center [374, 315] width 120 height 48
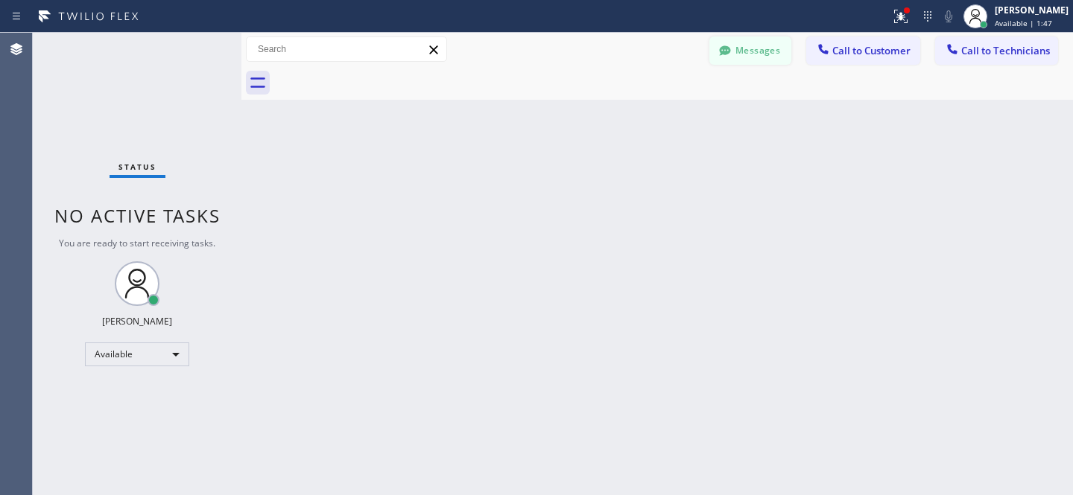
click at [763, 39] on button "Messages" at bounding box center [750, 50] width 82 height 28
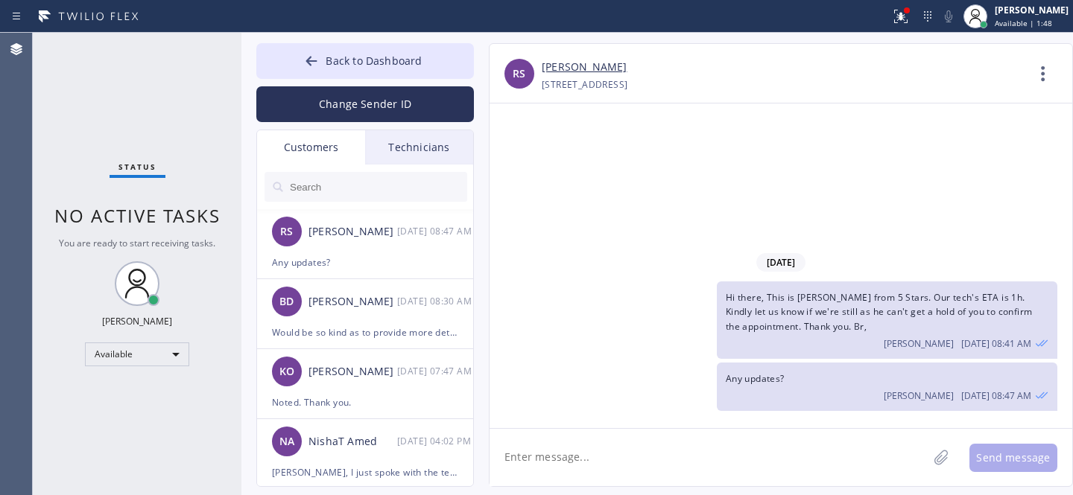
click at [328, 181] on input "text" at bounding box center [377, 187] width 179 height 30
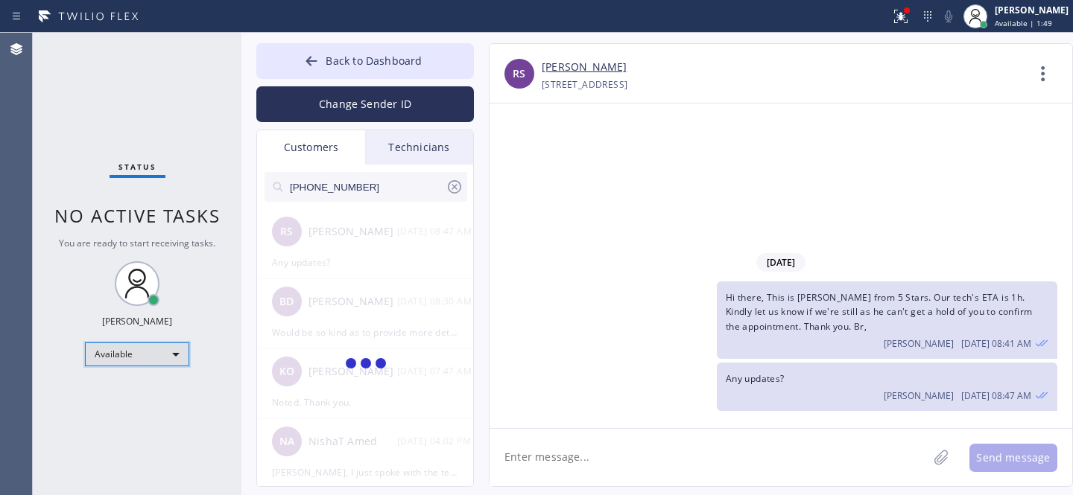
click at [135, 363] on div "Available" at bounding box center [137, 355] width 104 height 24
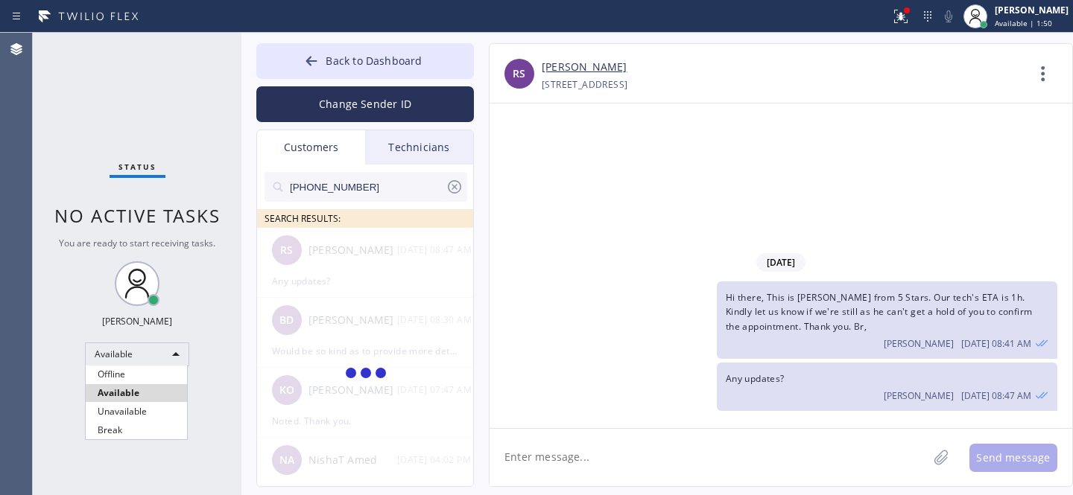
click at [124, 374] on li "Offline" at bounding box center [136, 375] width 101 height 18
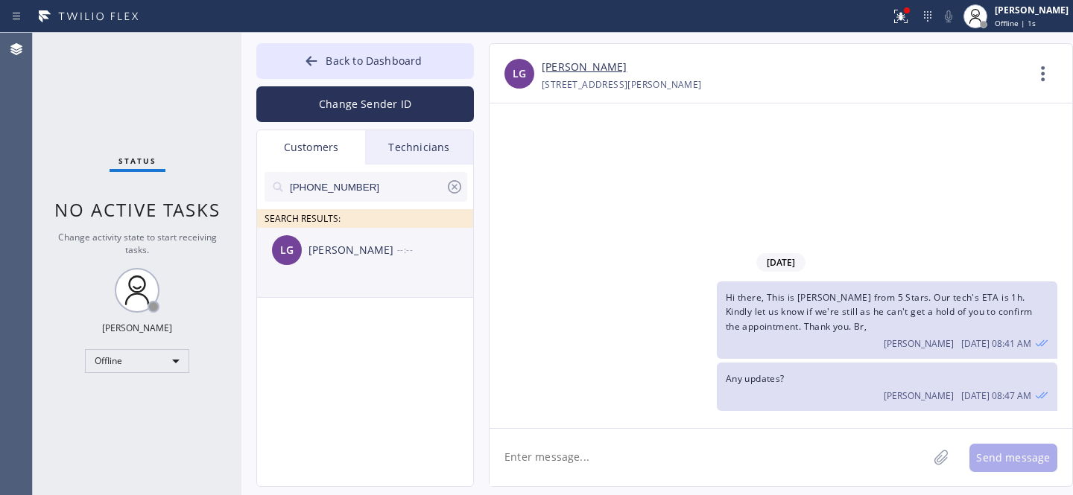
click at [351, 270] on div "LG [PERSON_NAME] --:--" at bounding box center [365, 250] width 217 height 45
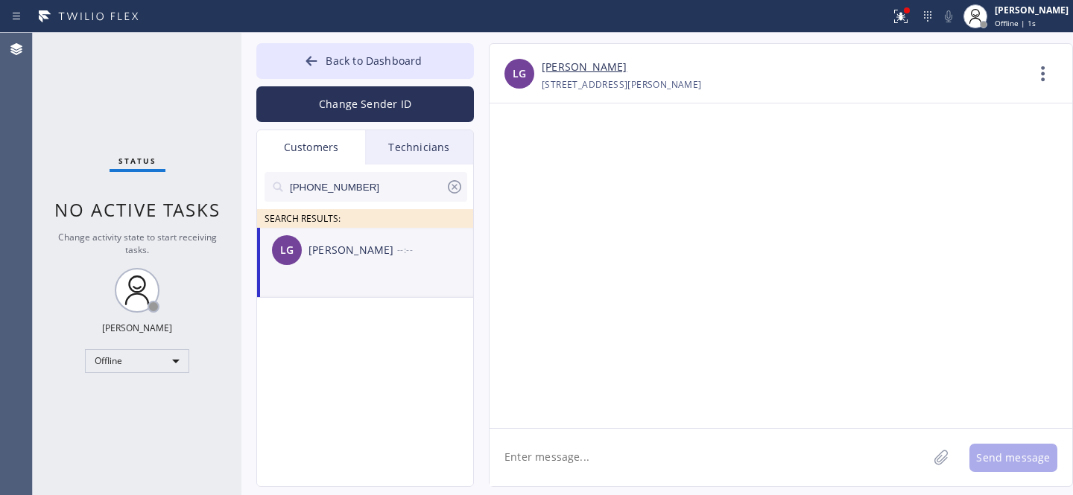
click at [680, 462] on textarea at bounding box center [708, 457] width 438 height 57
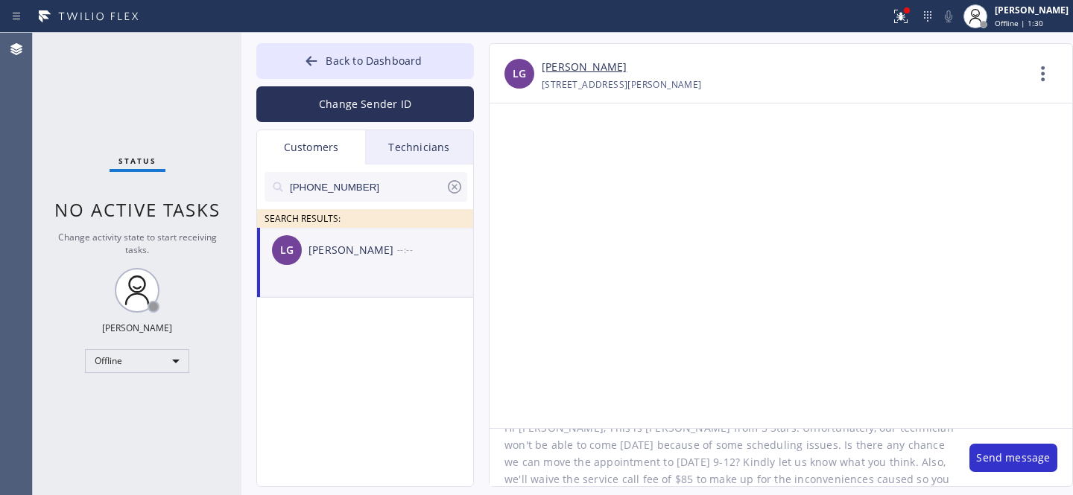
scroll to position [46, 0]
type textarea "Hi [PERSON_NAME], This is [PERSON_NAME] from 5 Stars. Unfortunately, our techni…"
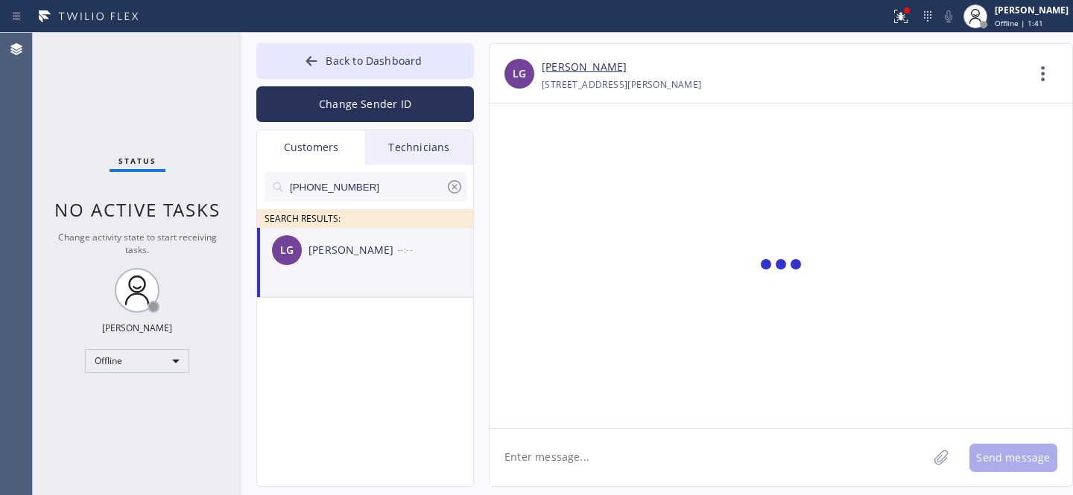
scroll to position [0, 0]
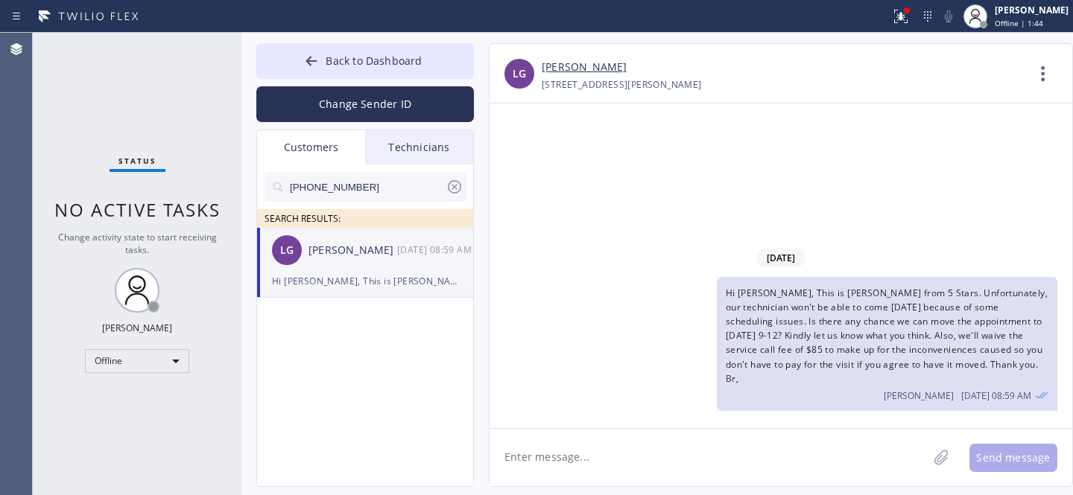
click at [455, 188] on icon at bounding box center [454, 186] width 13 height 13
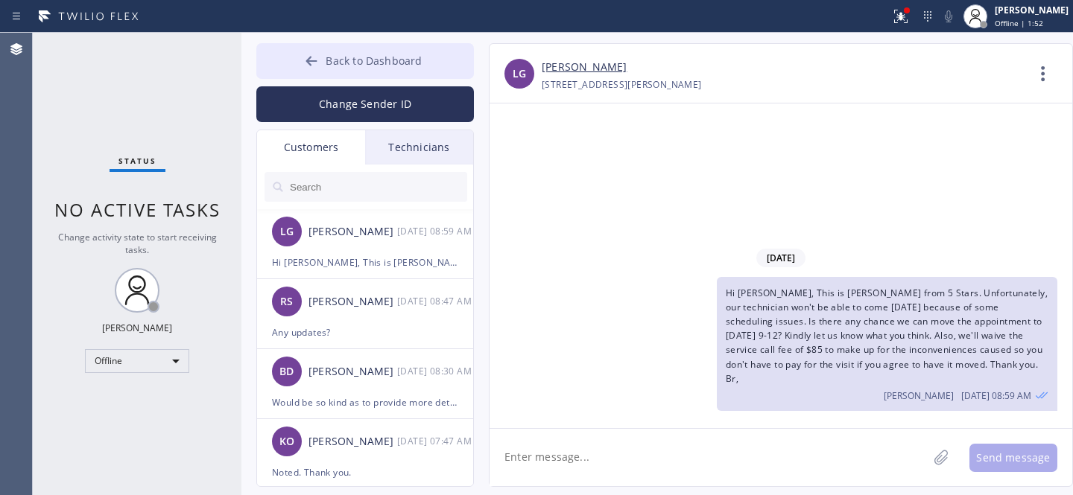
click at [349, 49] on button "Back to Dashboard" at bounding box center [364, 61] width 217 height 36
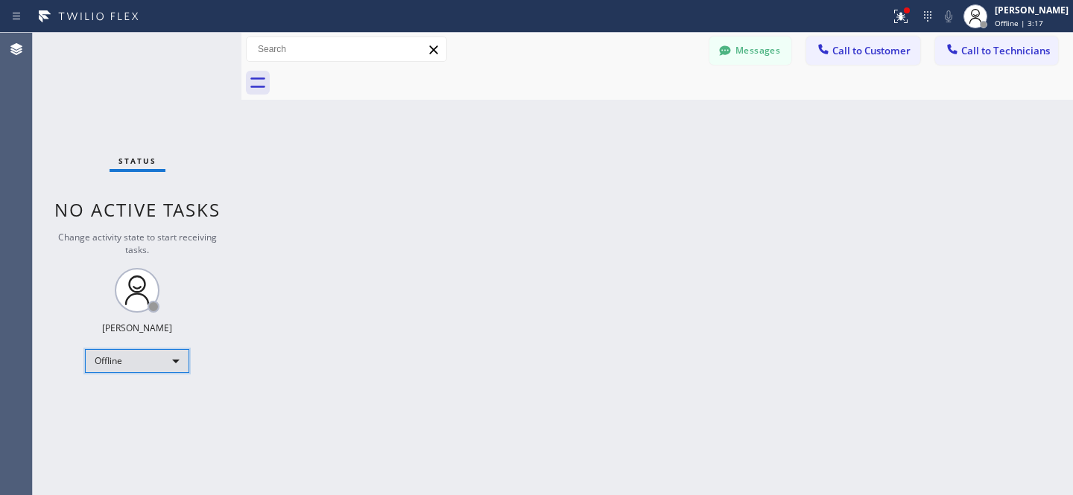
click at [129, 358] on div "Offline" at bounding box center [137, 361] width 104 height 24
drag, startPoint x: 126, startPoint y: 393, endPoint x: 433, endPoint y: 262, distance: 334.4
click at [127, 393] on li "Available" at bounding box center [136, 399] width 101 height 18
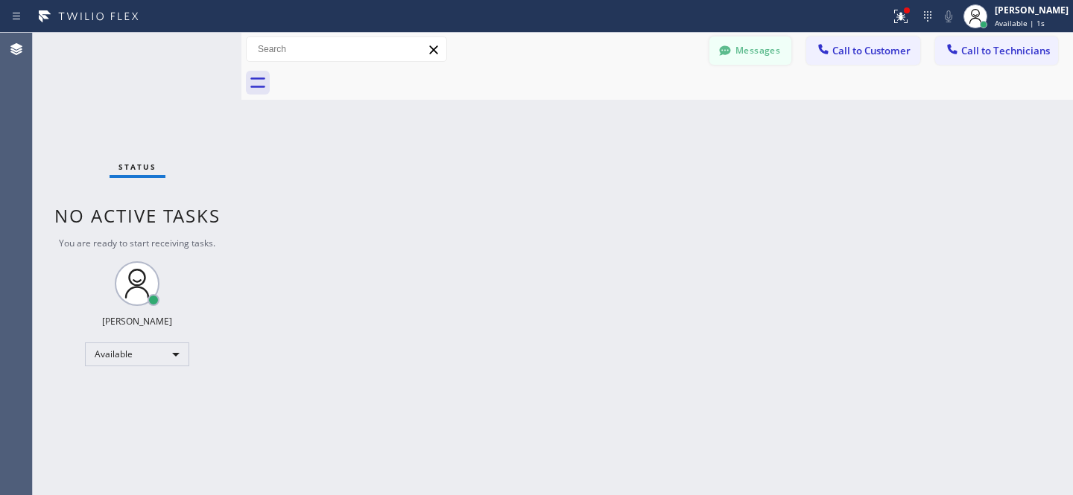
click at [763, 48] on button "Messages" at bounding box center [750, 50] width 82 height 28
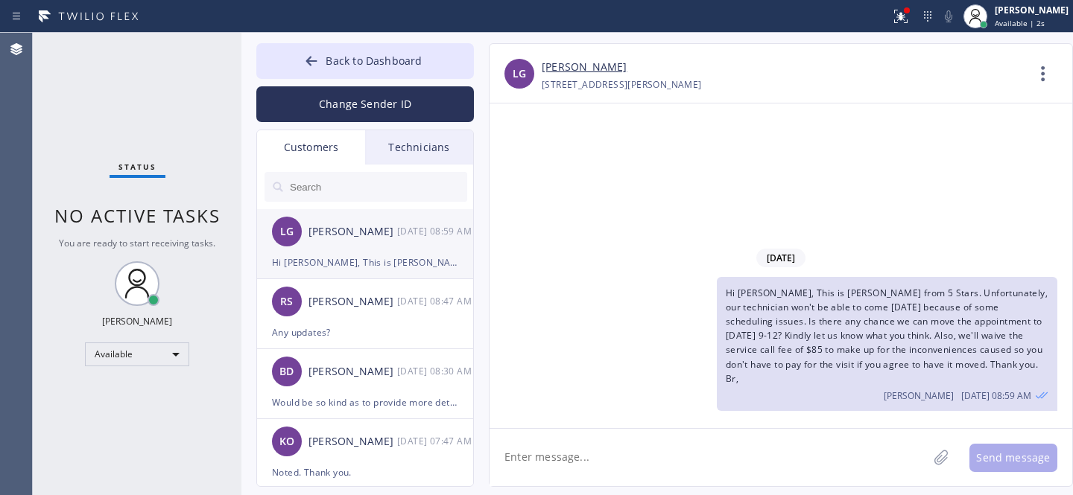
click at [318, 241] on div "LG [PERSON_NAME] [DATE] 08:59 AM" at bounding box center [365, 231] width 217 height 45
click at [569, 67] on link "[PERSON_NAME]" at bounding box center [583, 67] width 85 height 17
click at [328, 63] on span "Back to Dashboard" at bounding box center [373, 61] width 96 height 14
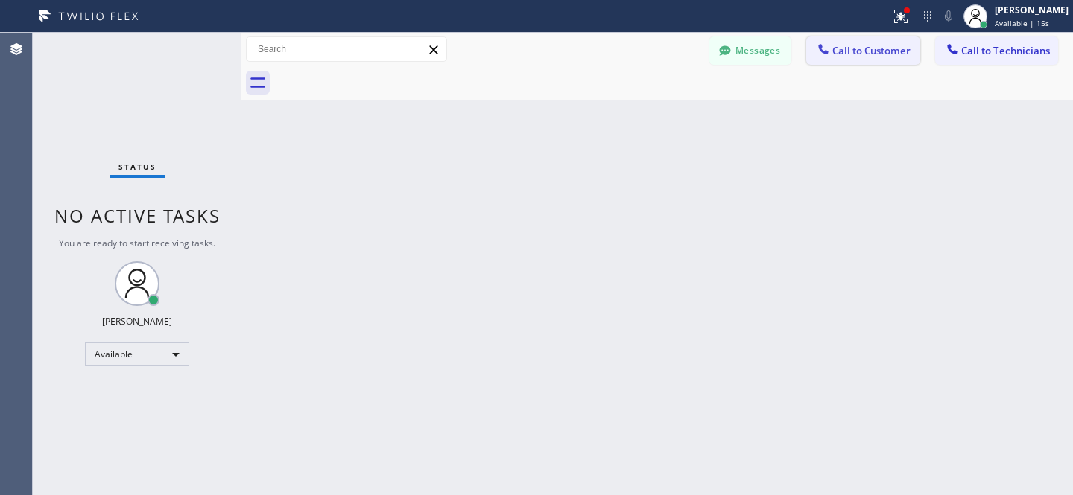
click at [880, 50] on span "Call to Customer" at bounding box center [871, 50] width 78 height 13
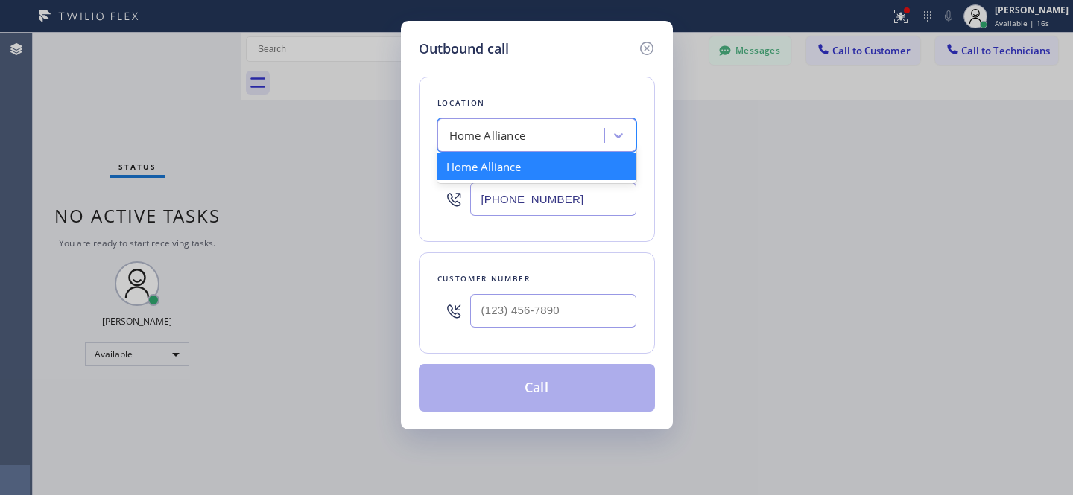
click at [520, 142] on div "Home Alliance" at bounding box center [487, 135] width 77 height 17
paste input "Viking Repair Service"
type input "Viking Repair Service"
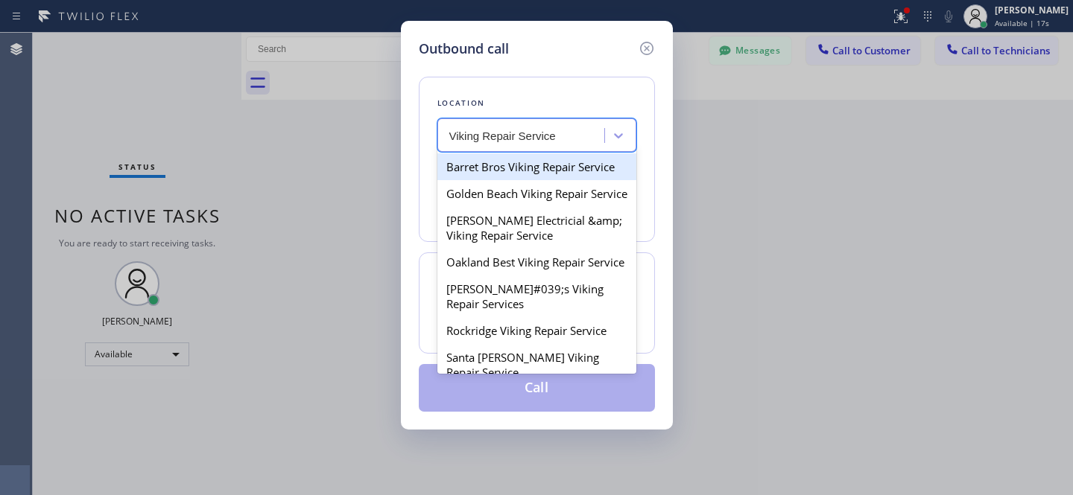
click at [488, 166] on div "Barret Bros Viking Repair Service" at bounding box center [536, 166] width 199 height 27
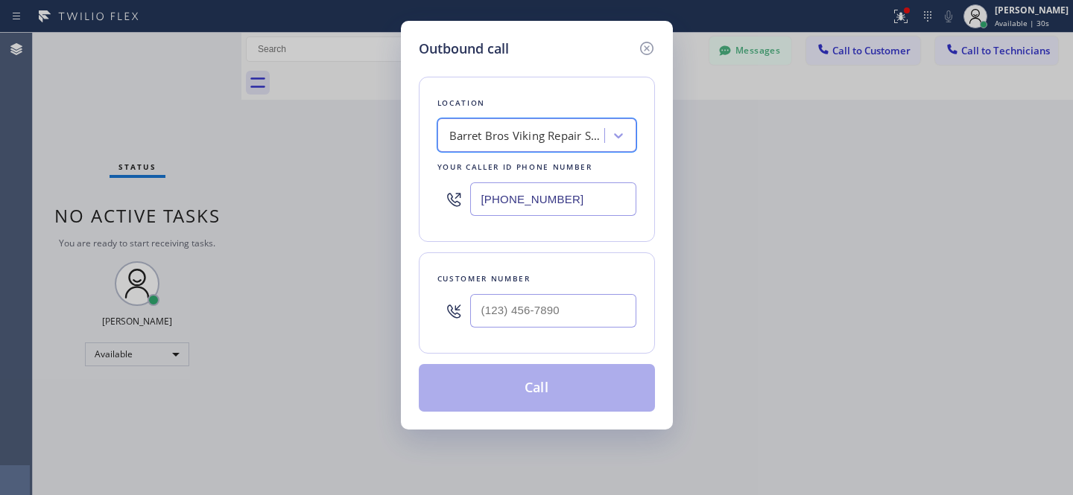
click at [564, 200] on input "[PHONE_NUMBER]" at bounding box center [553, 199] width 166 height 34
paste input "855) 731-4952"
type input "[PHONE_NUMBER]"
click at [590, 312] on input "(___) ___-____" at bounding box center [553, 311] width 166 height 34
paste input "206) 419-2056"
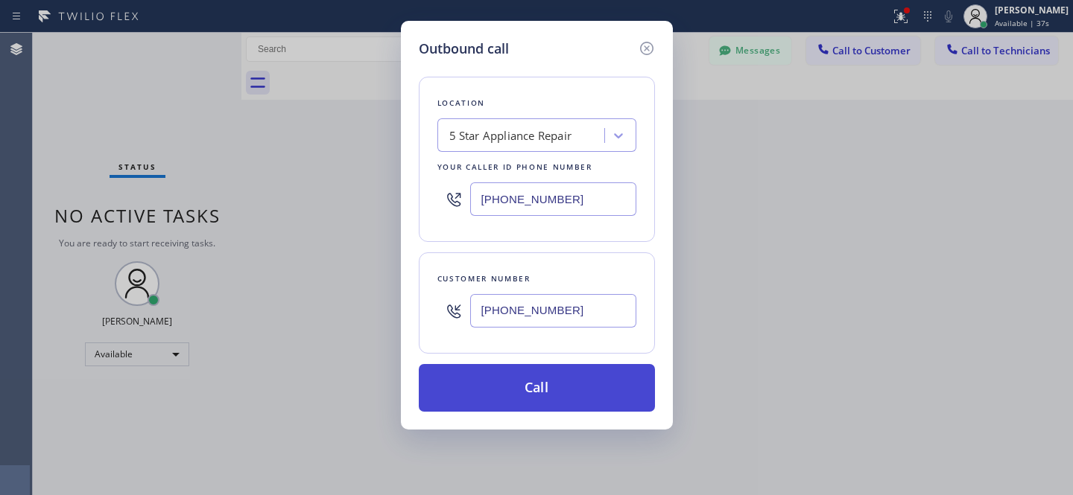
type input "[PHONE_NUMBER]"
click at [576, 401] on button "Call" at bounding box center [537, 388] width 236 height 48
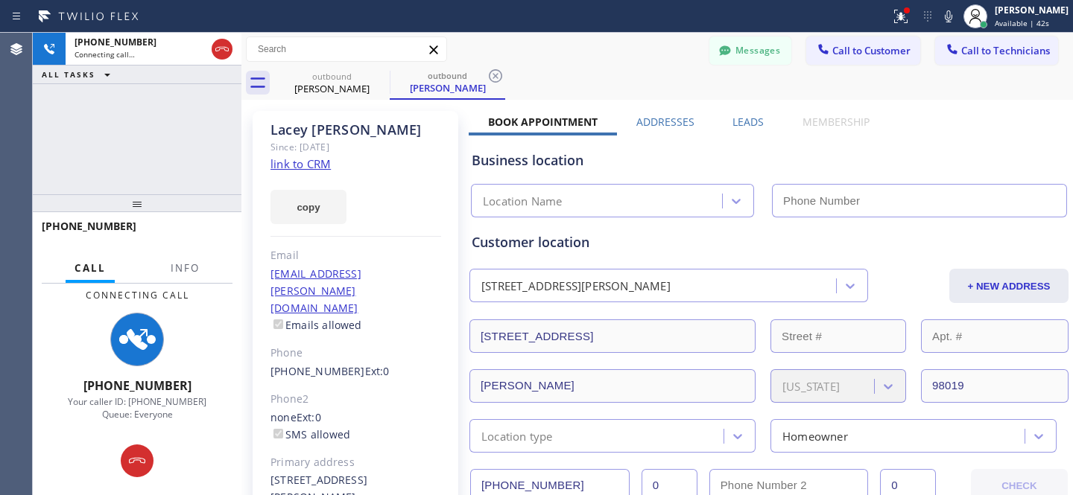
type input "[PHONE_NUMBER]"
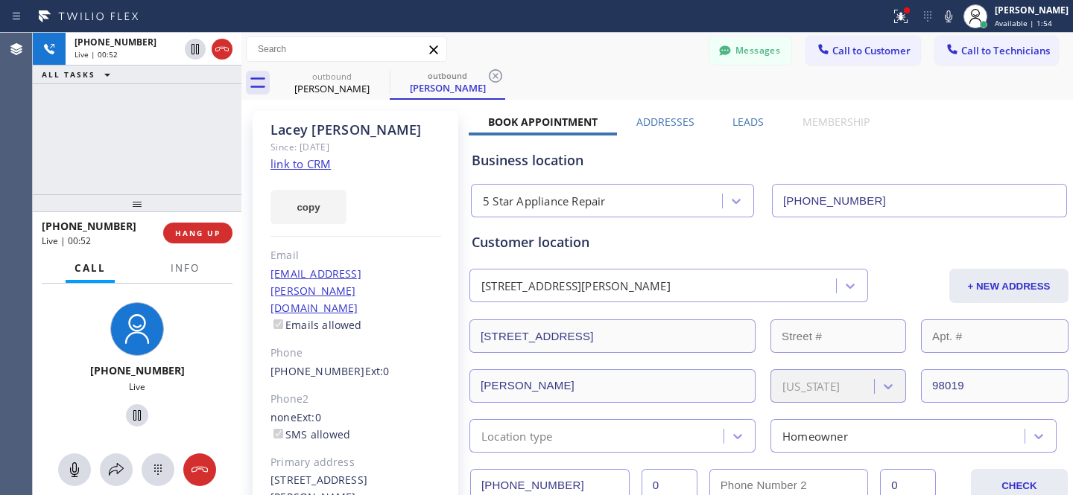
click at [646, 70] on div "outbound [PERSON_NAME] outbound [PERSON_NAME]" at bounding box center [673, 83] width 798 height 34
click at [203, 234] on span "HANG UP" at bounding box center [197, 233] width 45 height 10
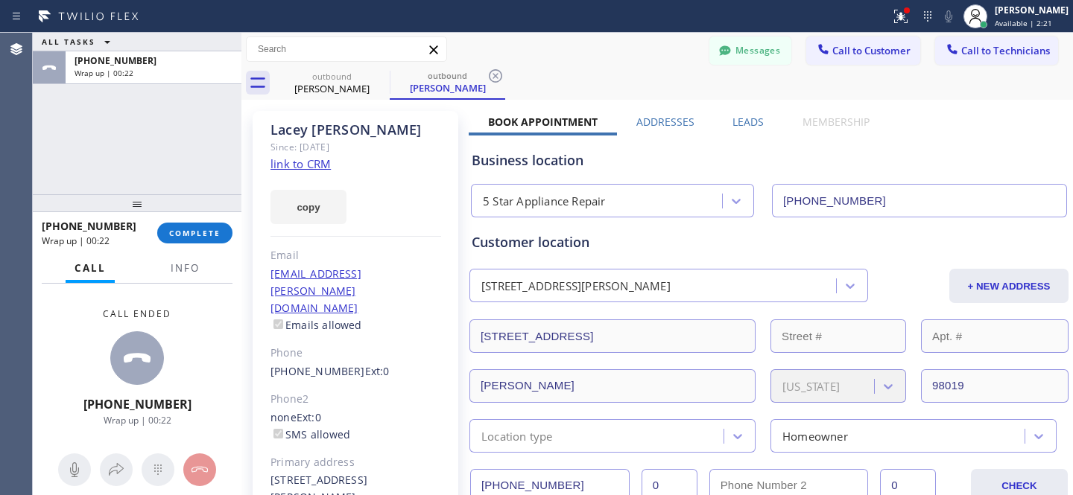
click at [495, 64] on div "Messages Call to Customer Call to Technicians Outbound call Location 5 Star App…" at bounding box center [656, 50] width 831 height 34
click at [378, 77] on icon at bounding box center [379, 75] width 13 height 13
click at [385, 78] on icon at bounding box center [379, 75] width 13 height 13
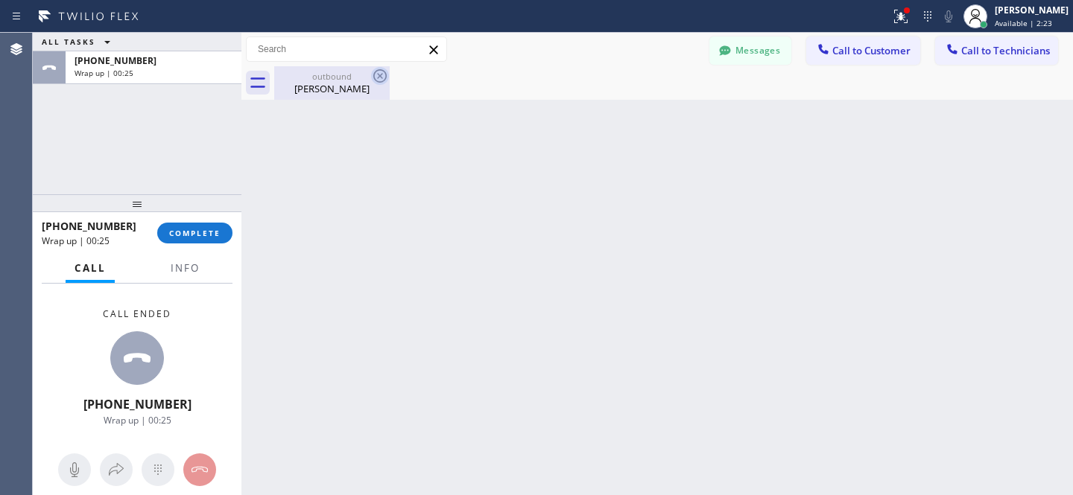
click at [384, 78] on icon at bounding box center [379, 75] width 13 height 13
click at [209, 238] on button "COMPLETE" at bounding box center [194, 233] width 75 height 21
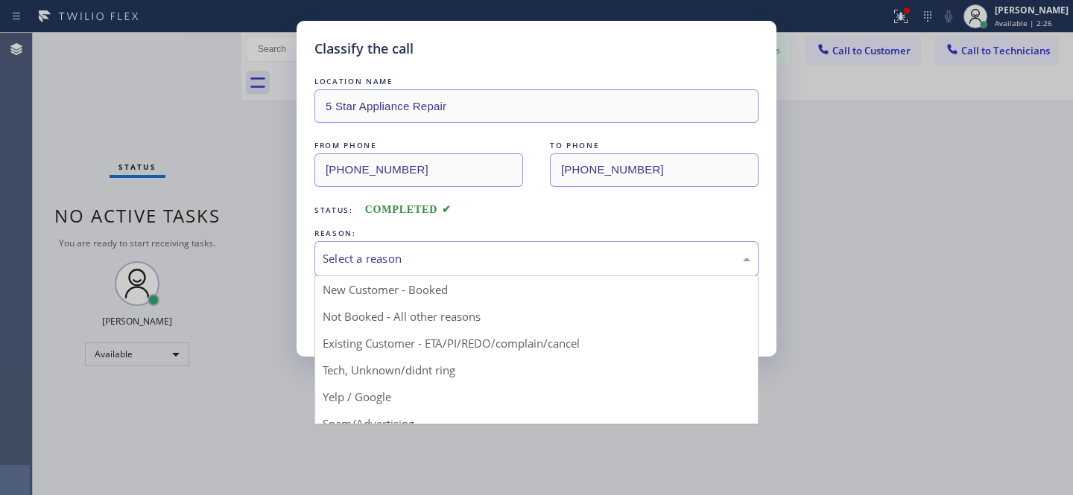
click at [483, 265] on div "Select a reason" at bounding box center [537, 258] width 428 height 17
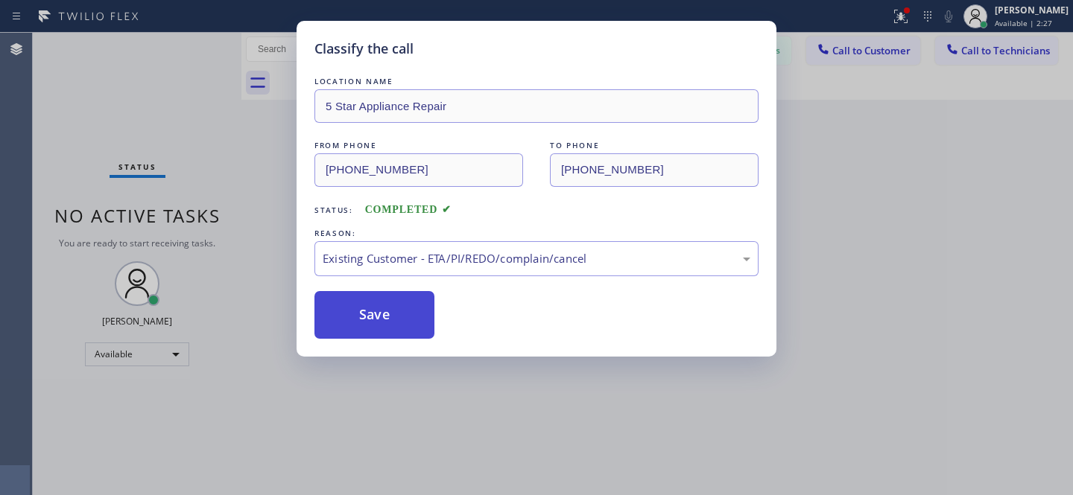
click at [407, 328] on button "Save" at bounding box center [374, 315] width 120 height 48
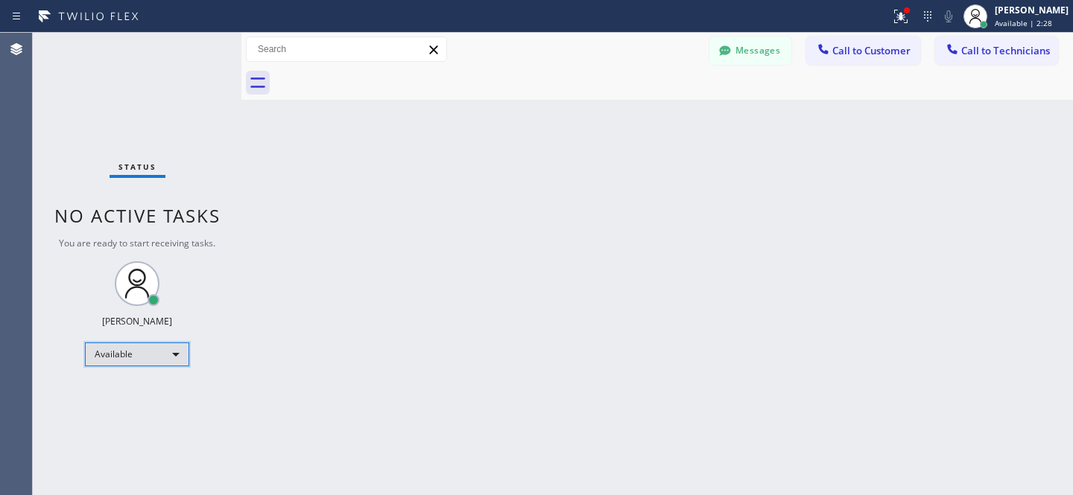
click at [137, 358] on div "Available" at bounding box center [137, 355] width 104 height 24
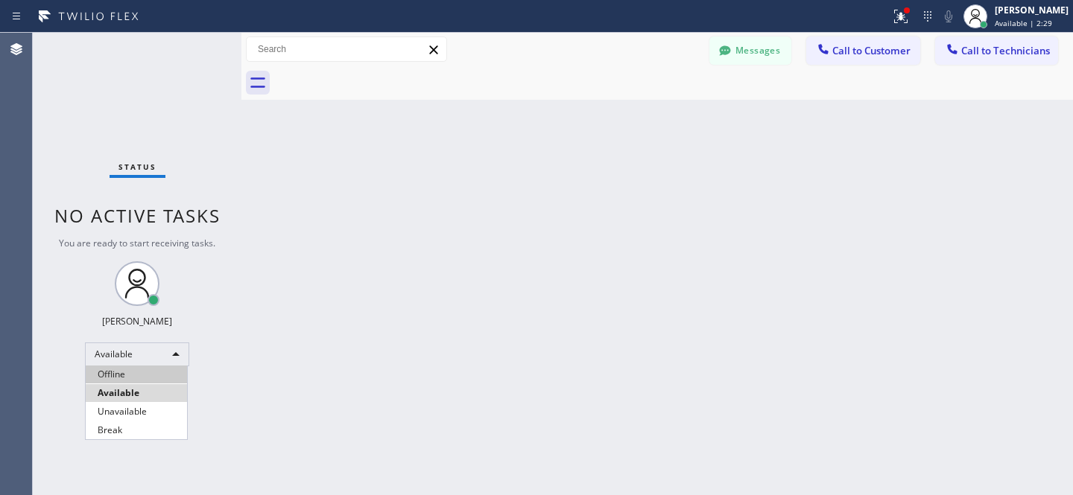
click at [131, 375] on li "Offline" at bounding box center [136, 375] width 101 height 18
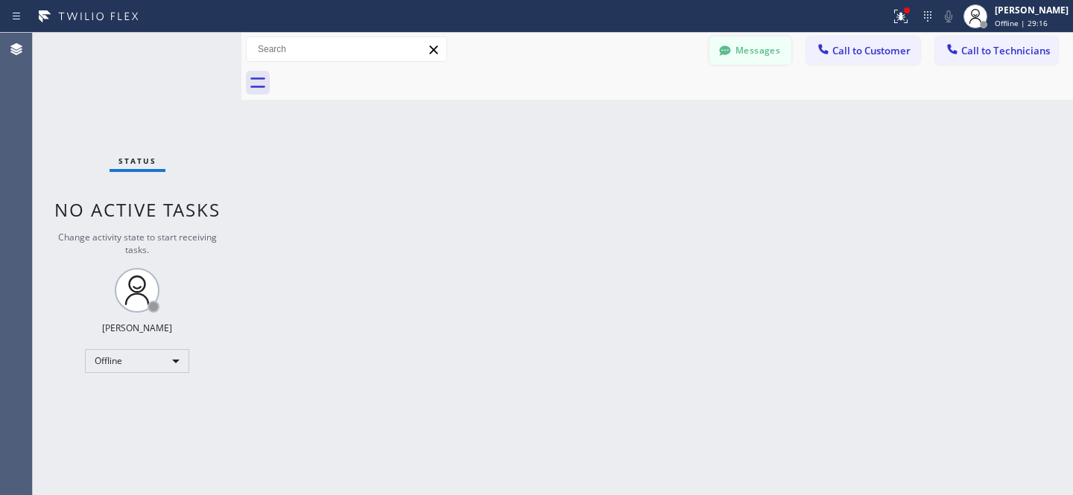
click at [754, 51] on button "Messages" at bounding box center [750, 50] width 82 height 28
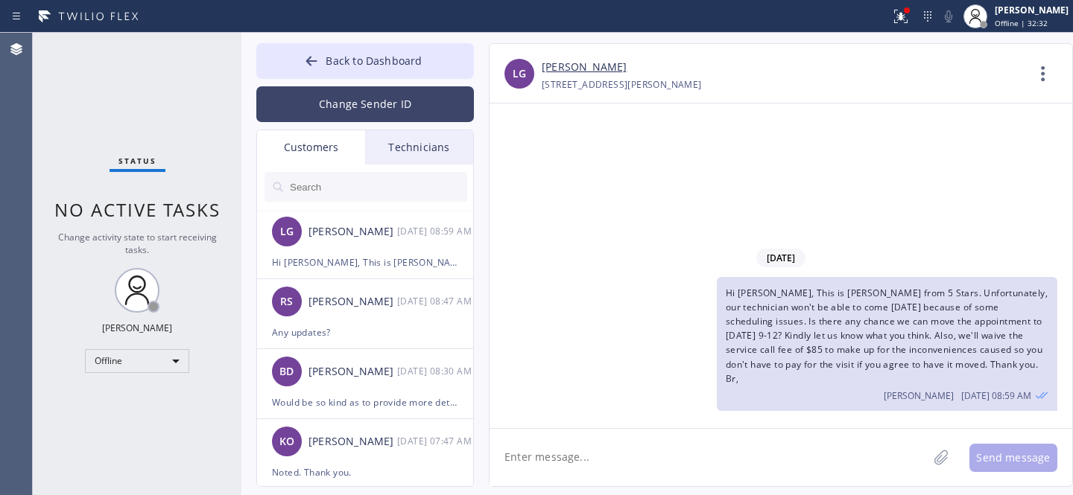
click at [346, 69] on button "Back to Dashboard" at bounding box center [364, 61] width 217 height 36
